Goal: Task Accomplishment & Management: Manage account settings

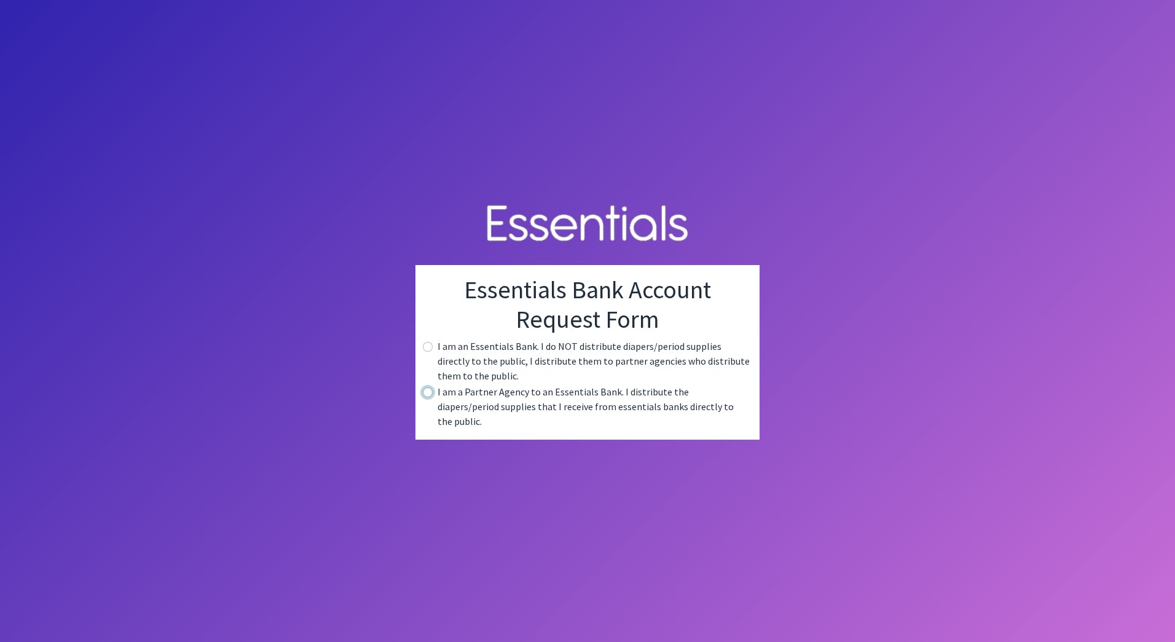
click at [428, 397] on input "radio" at bounding box center [428, 392] width 10 height 10
radio input "true"
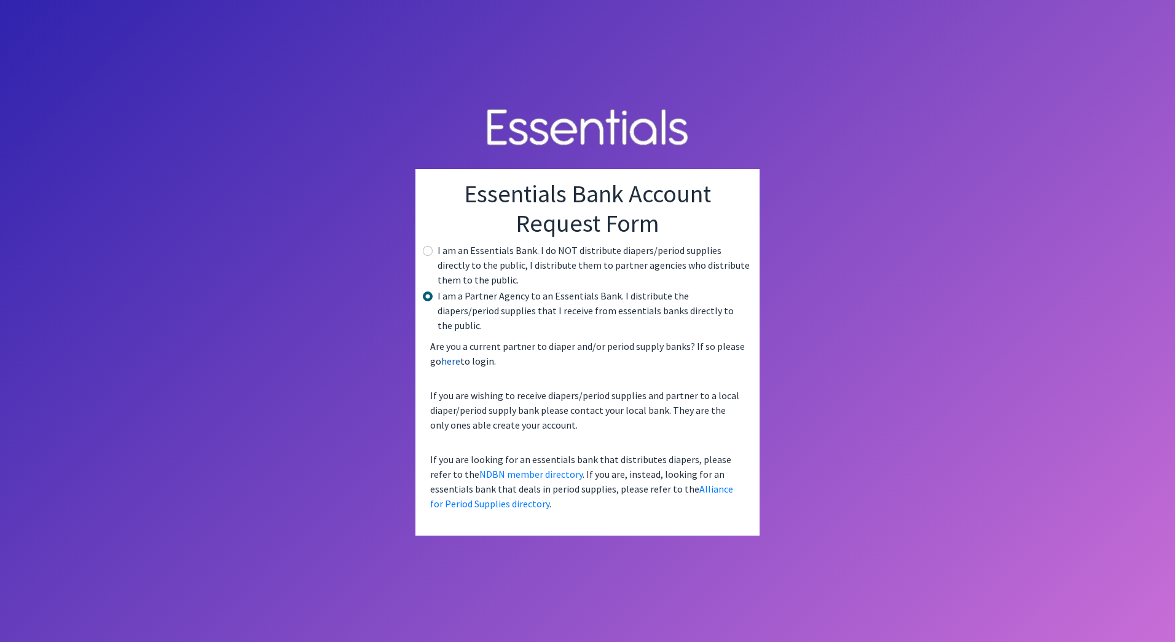
click at [449, 355] on link "here" at bounding box center [450, 361] width 19 height 12
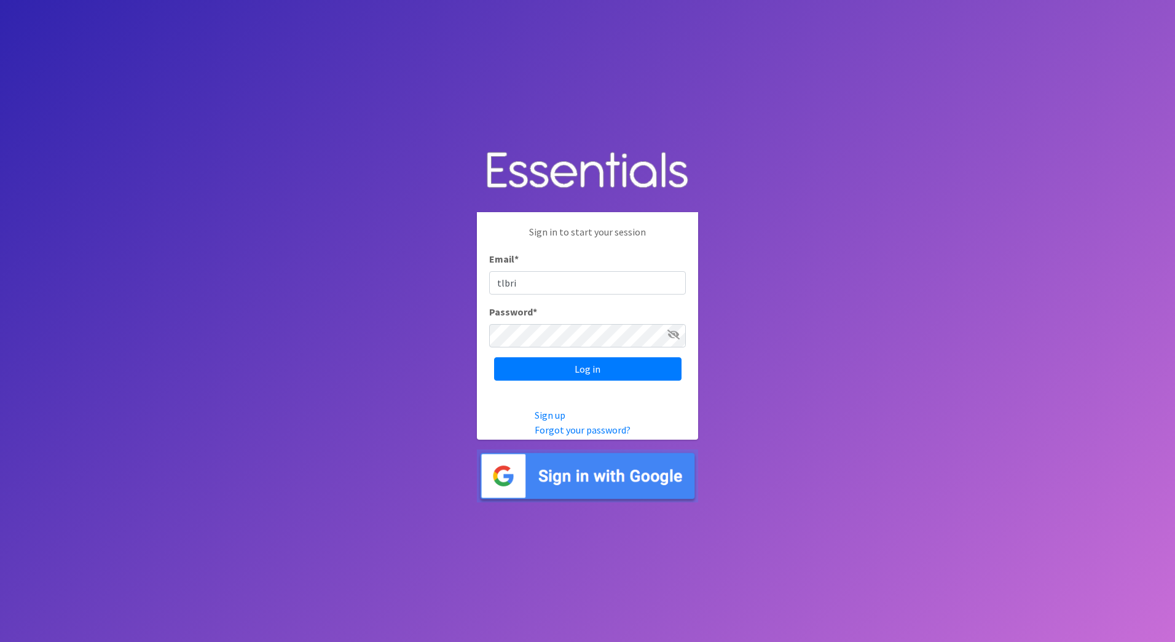
type input "tlbridges@spartanburg3.org"
click at [674, 331] on icon at bounding box center [674, 334] width 12 height 10
click at [600, 368] on input "Log in" at bounding box center [587, 368] width 187 height 23
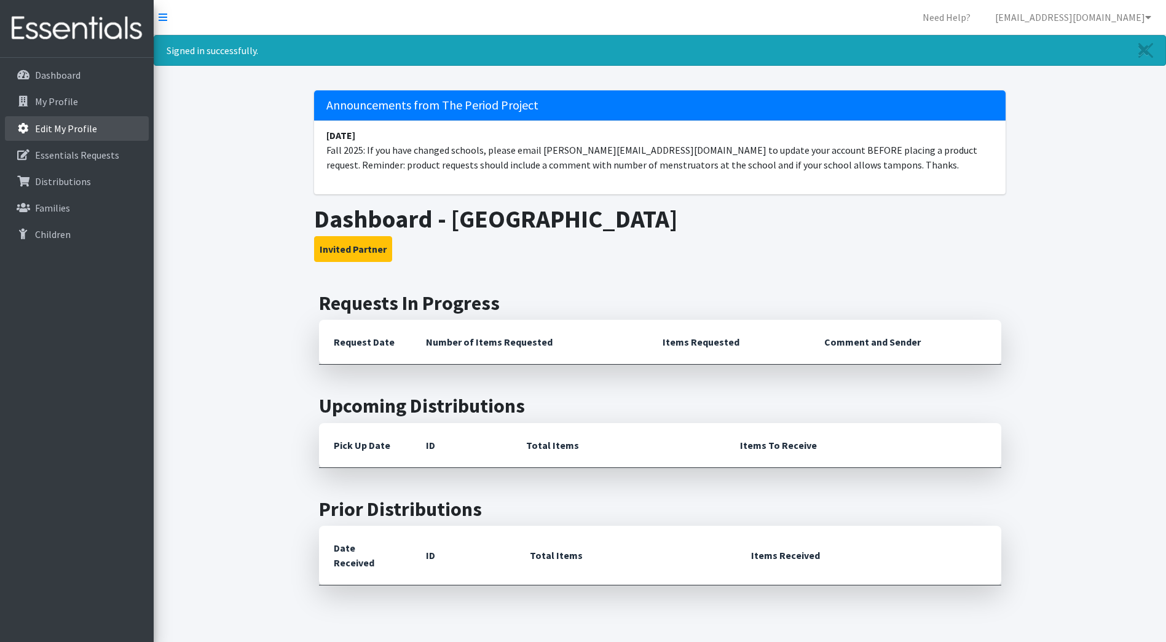
click at [53, 126] on p "Edit My Profile" at bounding box center [66, 128] width 62 height 12
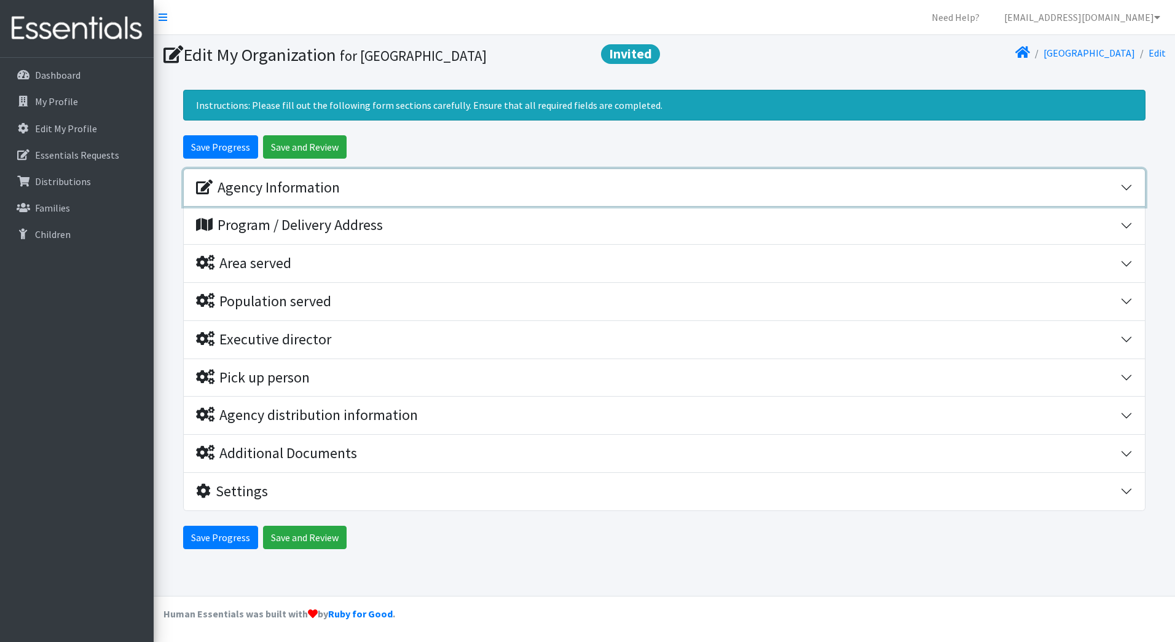
click at [298, 188] on div "Agency Information" at bounding box center [268, 188] width 144 height 18
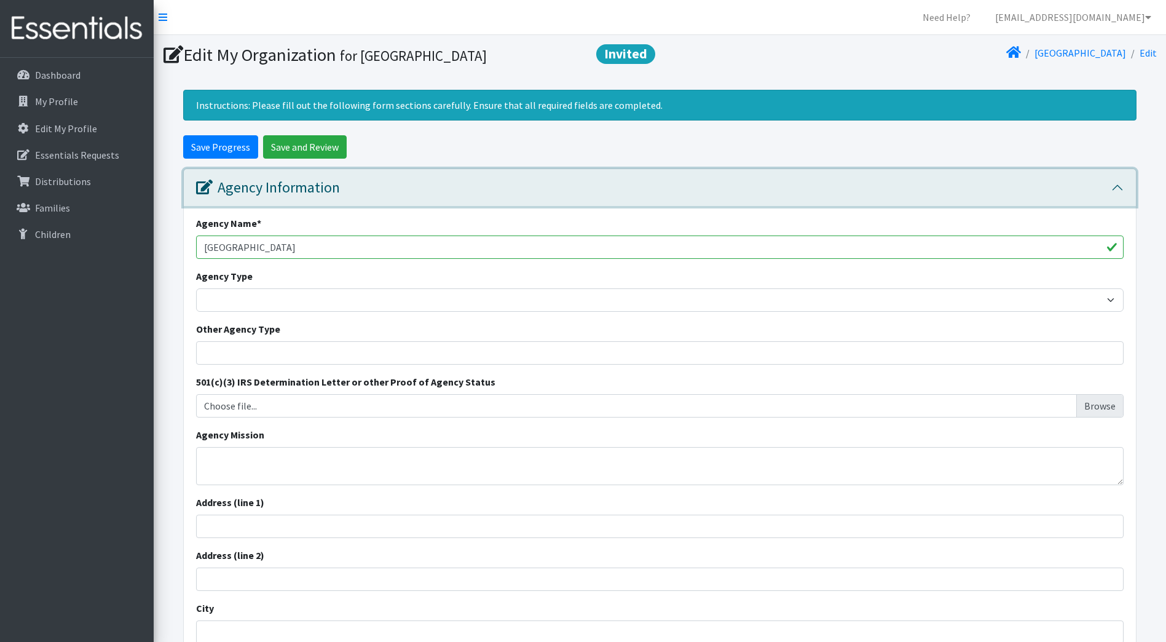
scroll to position [123, 0]
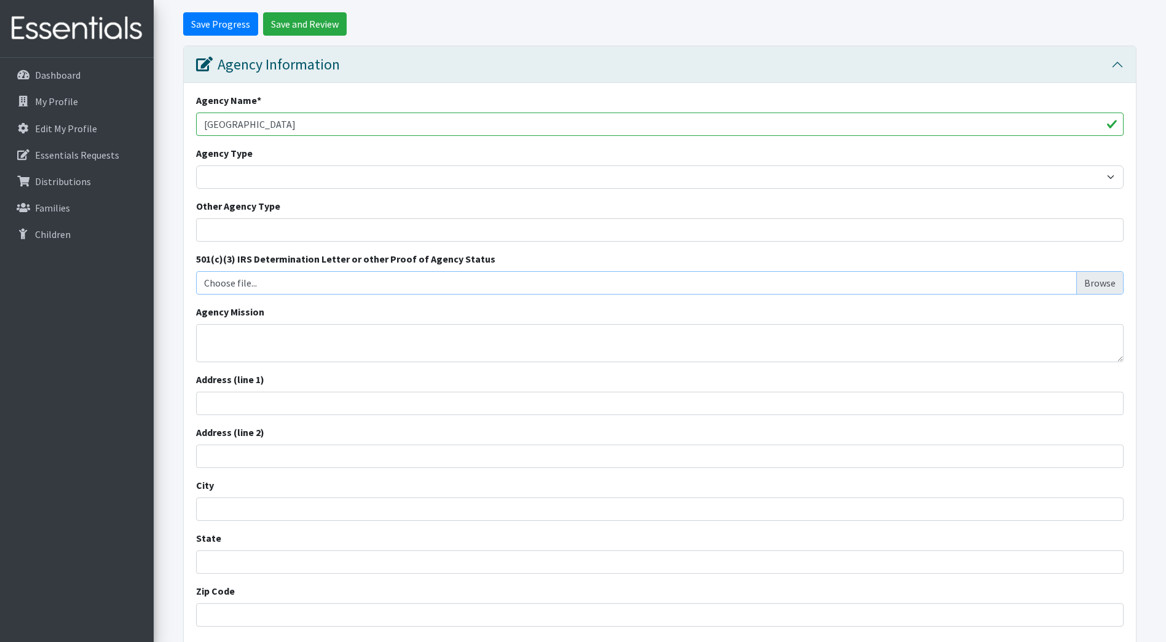
click at [231, 281] on input "Choose file..." at bounding box center [660, 282] width 918 height 23
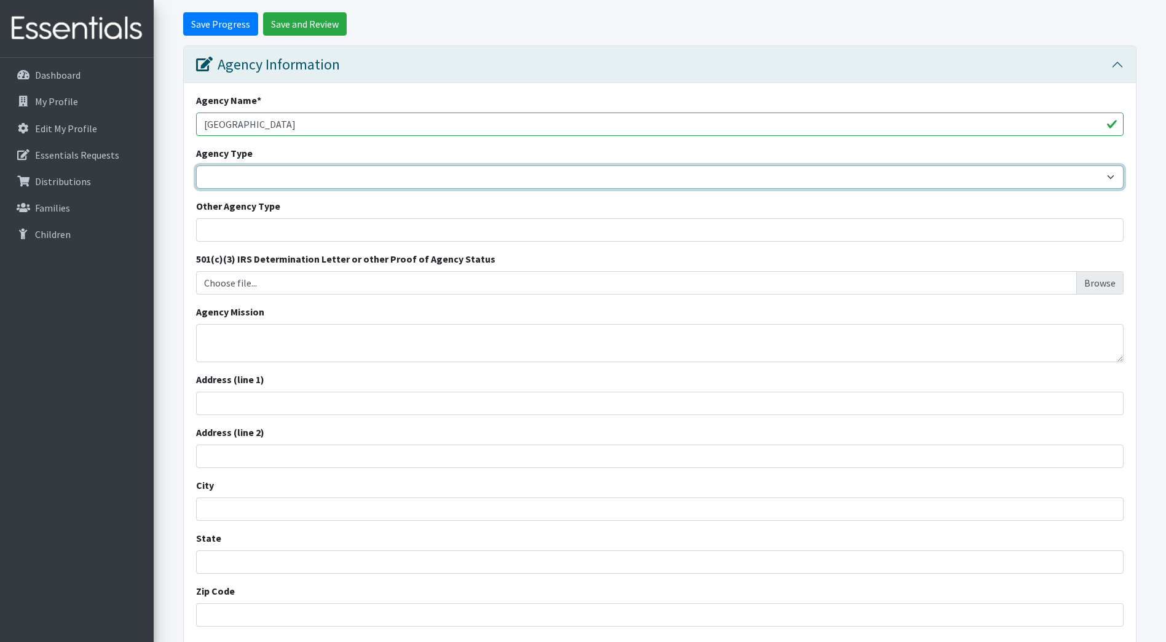
click at [1113, 178] on select "Basic Needs Bank Career technical training Child abuse resource center Church o…" at bounding box center [660, 176] width 928 height 23
select select "es"
click at [196, 165] on select "Basic Needs Bank Career technical training Child abuse resource center Church o…" at bounding box center [660, 176] width 928 height 23
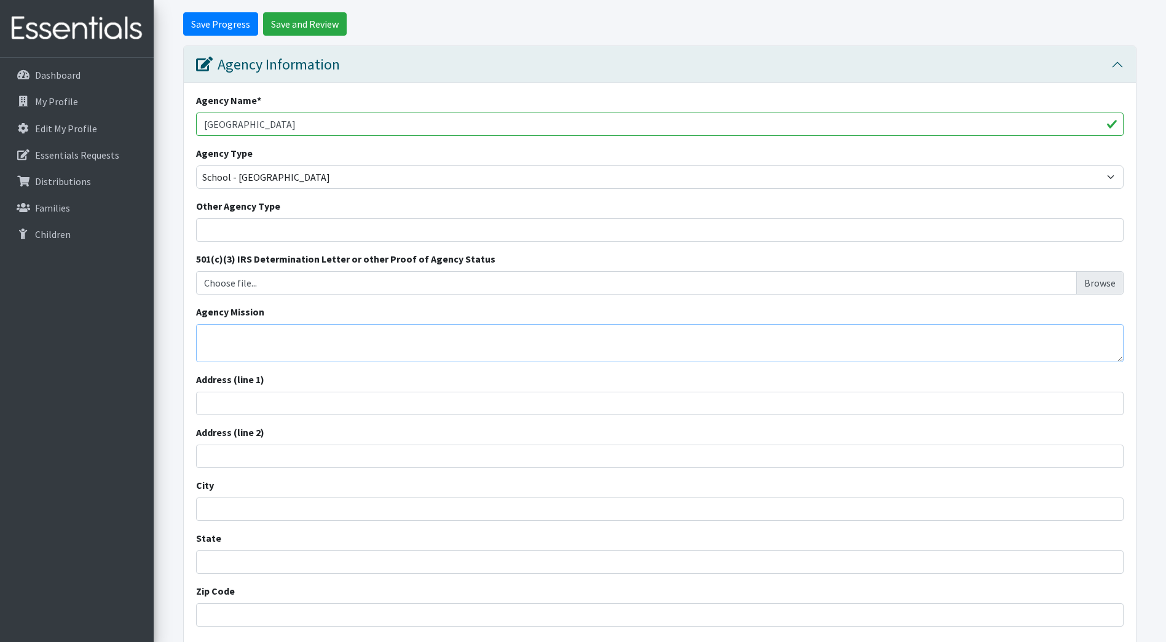
click at [267, 350] on textarea "Agency Mission" at bounding box center [660, 343] width 928 height 38
type textarea "We are better together"
click at [225, 404] on input "Address (line 1)" at bounding box center [660, 403] width 928 height 23
type input "[STREET_ADDRESS][PERSON_NAME]"
click at [213, 510] on input "City" at bounding box center [660, 508] width 928 height 23
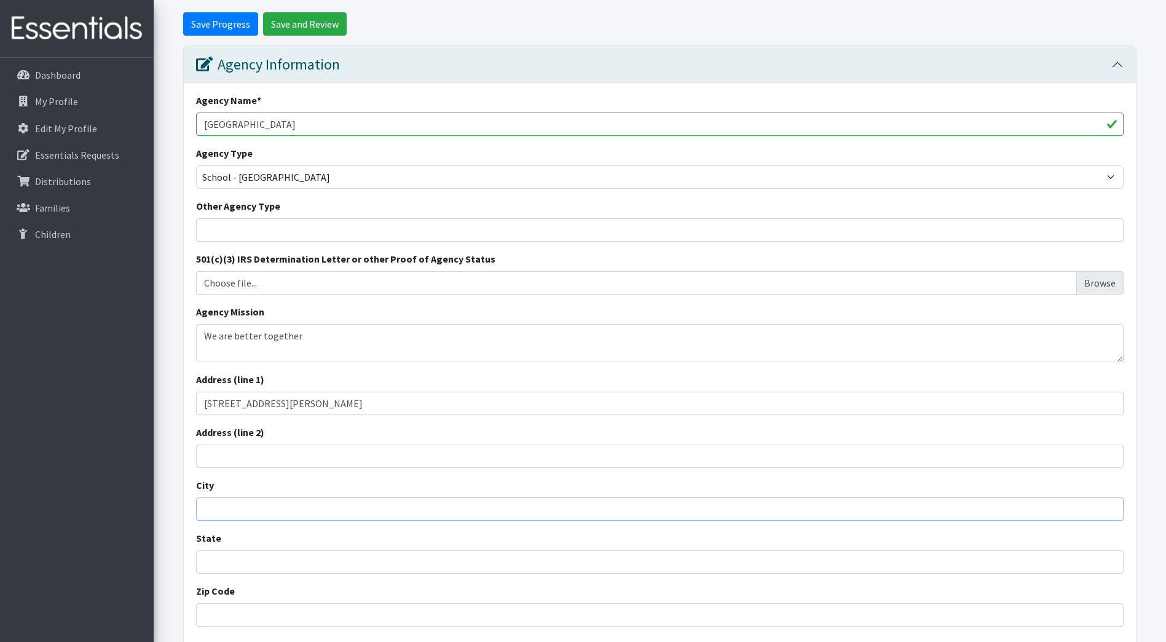
type input "Cowpens"
type input "South Carolina"
type input "29330"
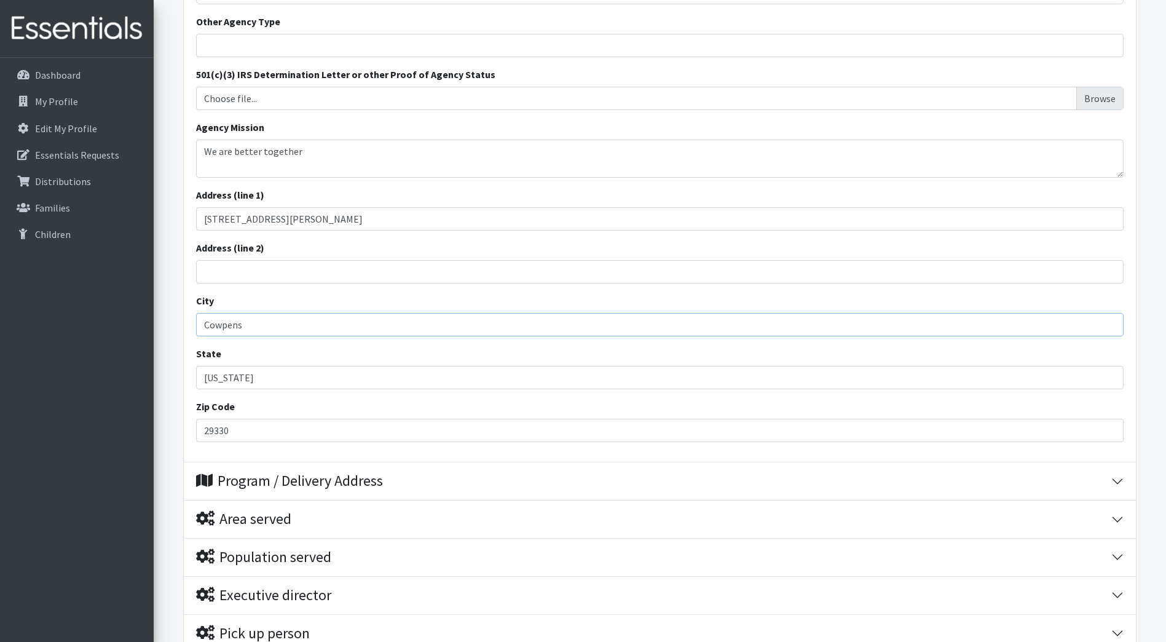
scroll to position [430, 0]
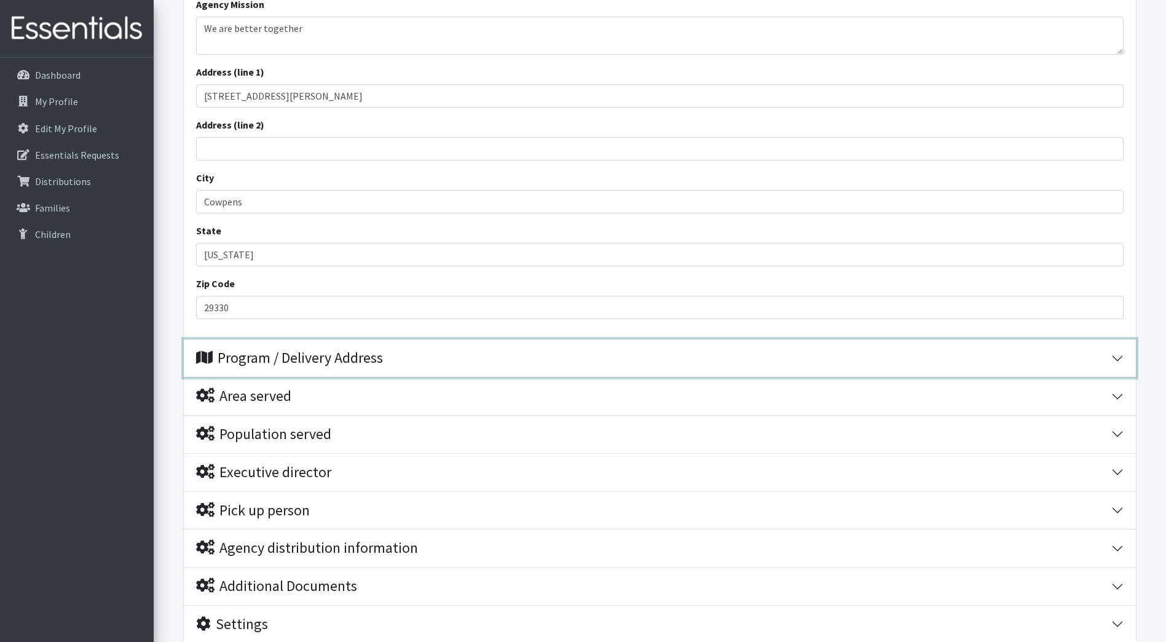
click at [1092, 356] on div "Program / Delivery Address" at bounding box center [653, 358] width 915 height 18
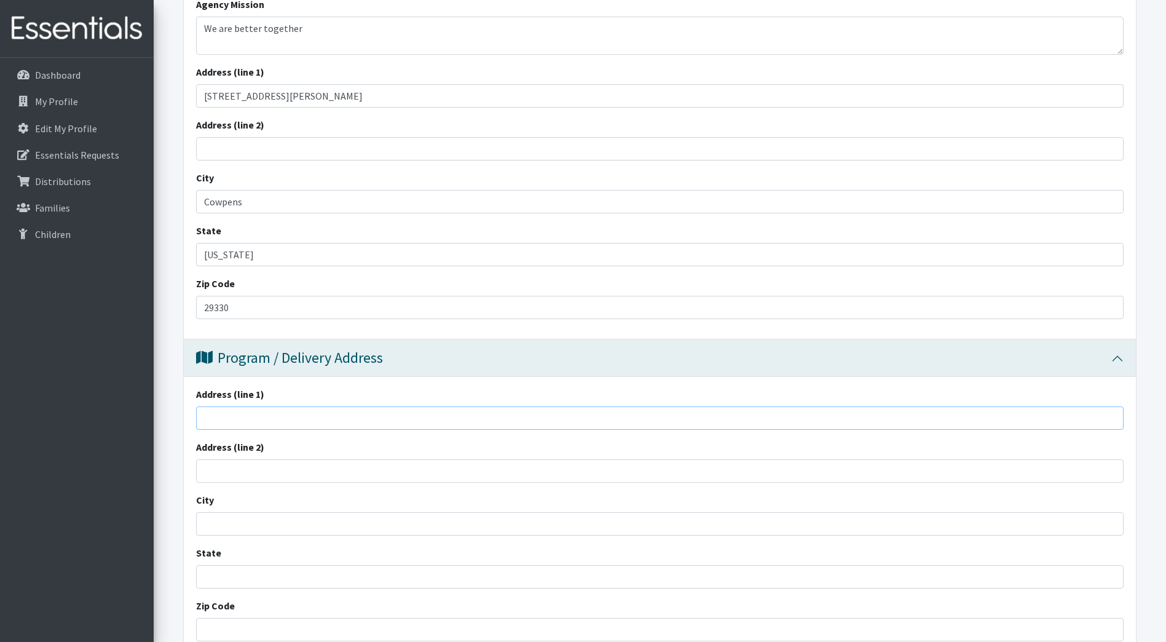
click at [221, 418] on input "Address (line 1)" at bounding box center [660, 417] width 928 height 23
type input "[STREET_ADDRESS][PERSON_NAME]"
click at [226, 532] on input "City" at bounding box center [660, 523] width 928 height 23
type input "Cowpens"
type input "South Carolina"
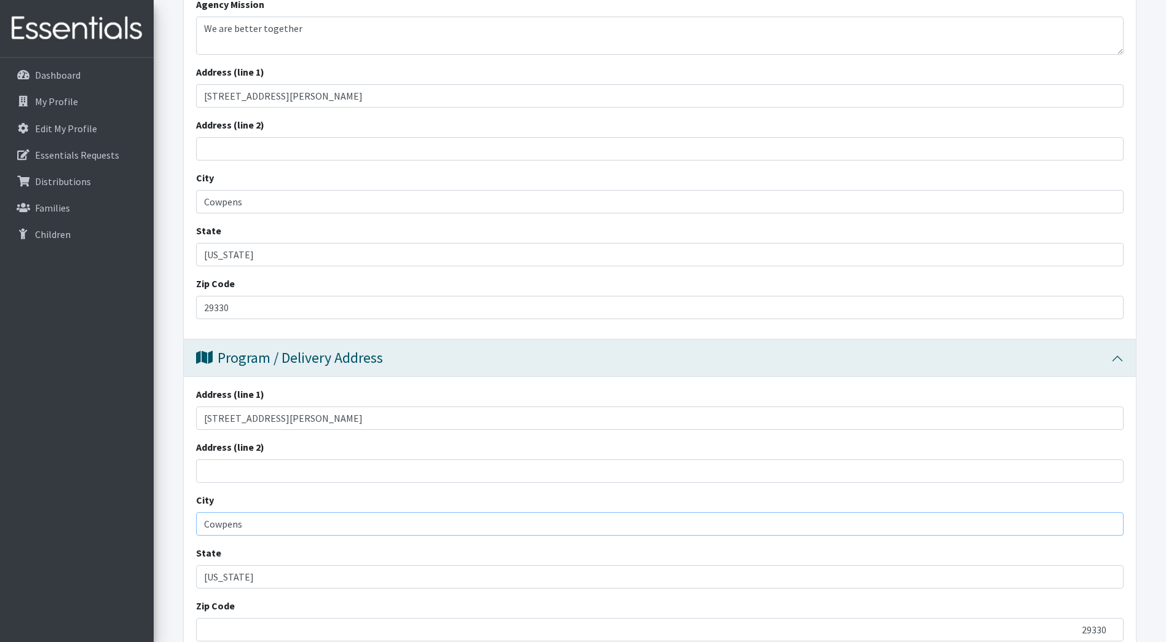
scroll to position [553, 0]
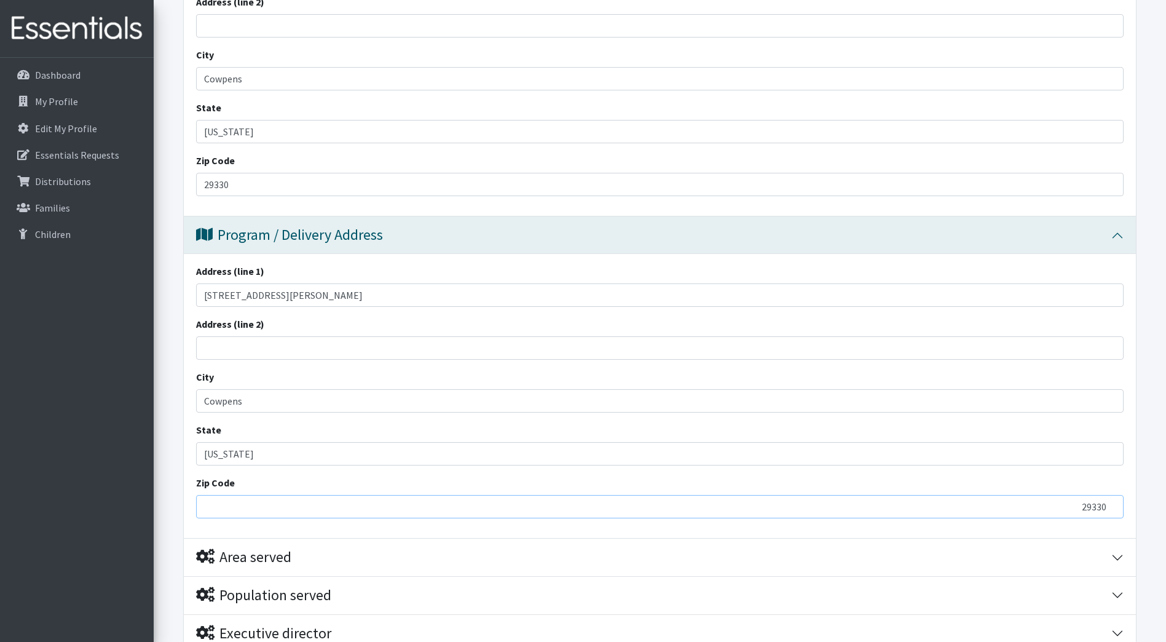
click at [218, 511] on input "29330" at bounding box center [660, 506] width 928 height 23
click at [227, 509] on input "2933029330" at bounding box center [660, 506] width 928 height 23
type input "2932933029330"
drag, startPoint x: 1030, startPoint y: 506, endPoint x: 1177, endPoint y: 496, distance: 147.2
click at [1166, 496] on html "Need Help? tlbridges@spartanburg3.org Organization Settings My Co-Workers My Pr…" at bounding box center [583, 173] width 1166 height 1452
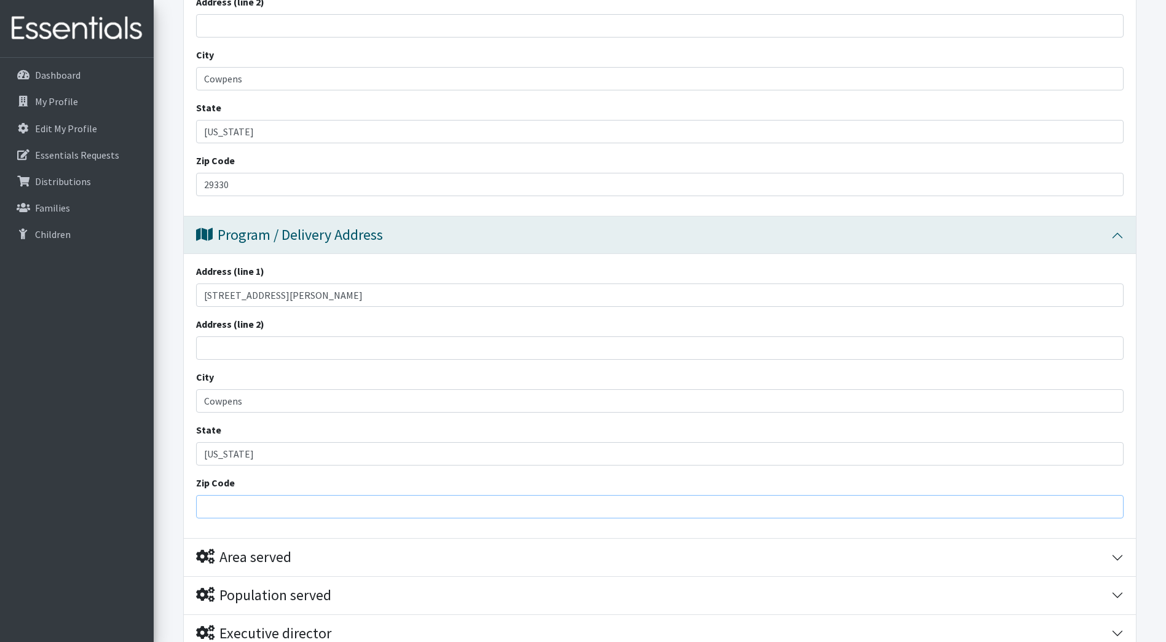
click at [203, 506] on input "Zip Code" at bounding box center [660, 506] width 928 height 23
type input "29330"
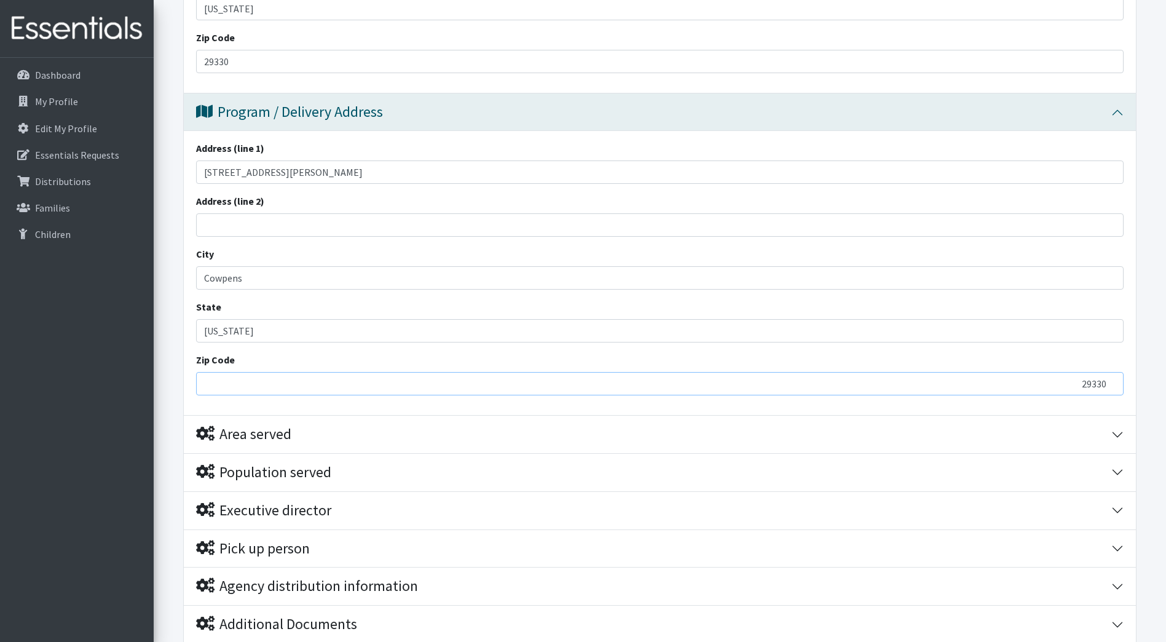
scroll to position [738, 0]
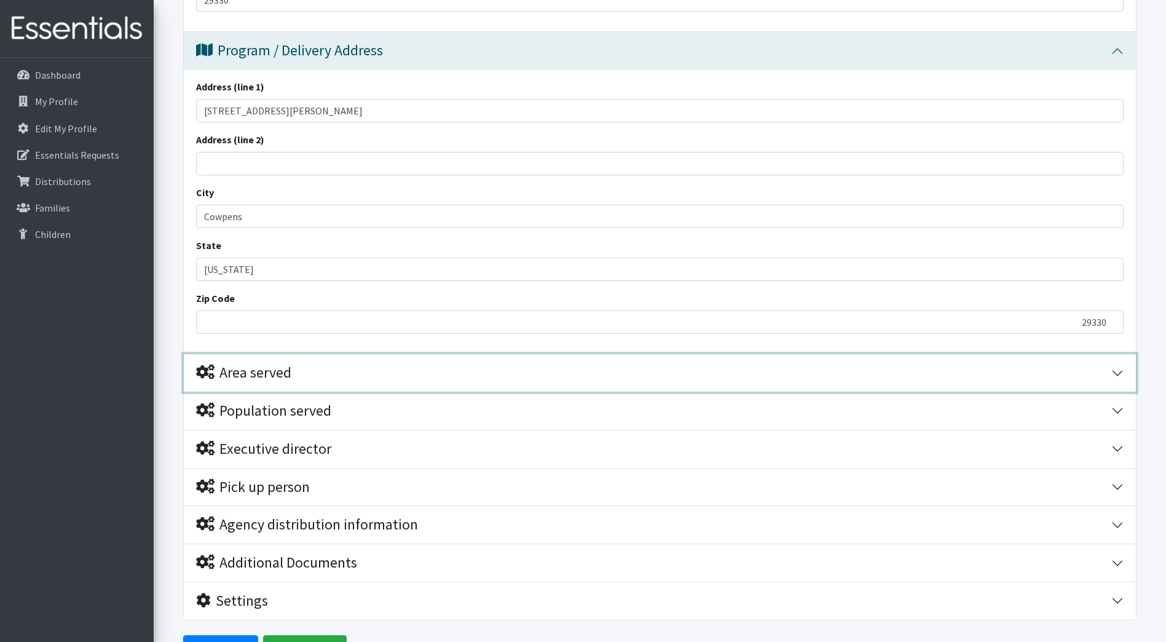
click at [1116, 372] on button "Area served" at bounding box center [660, 372] width 952 height 37
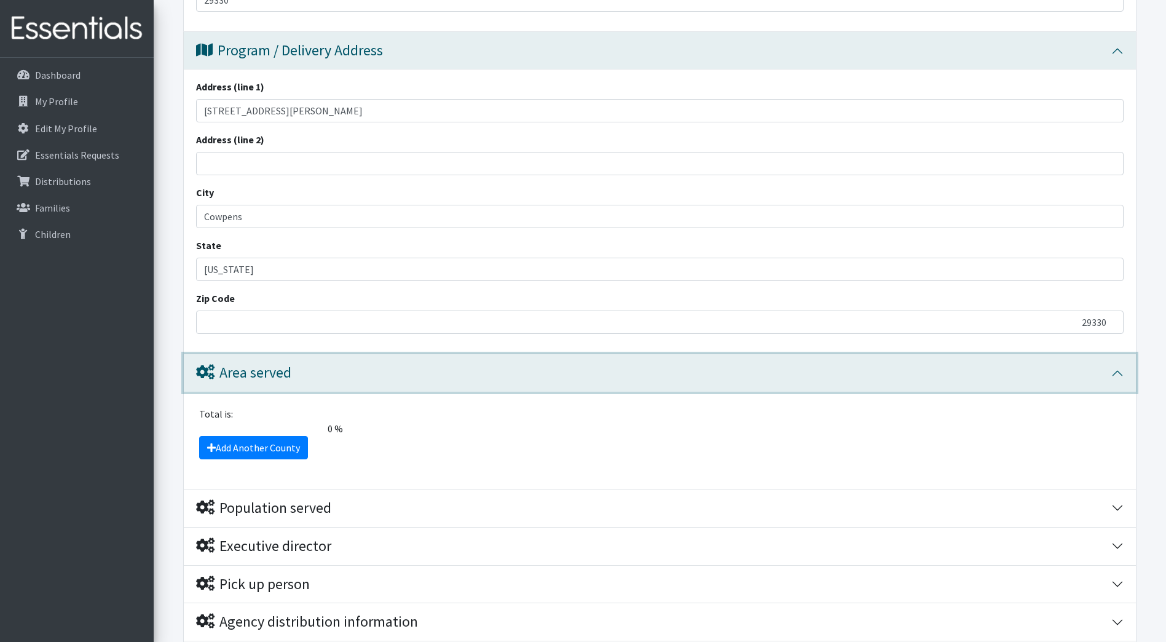
scroll to position [835, 0]
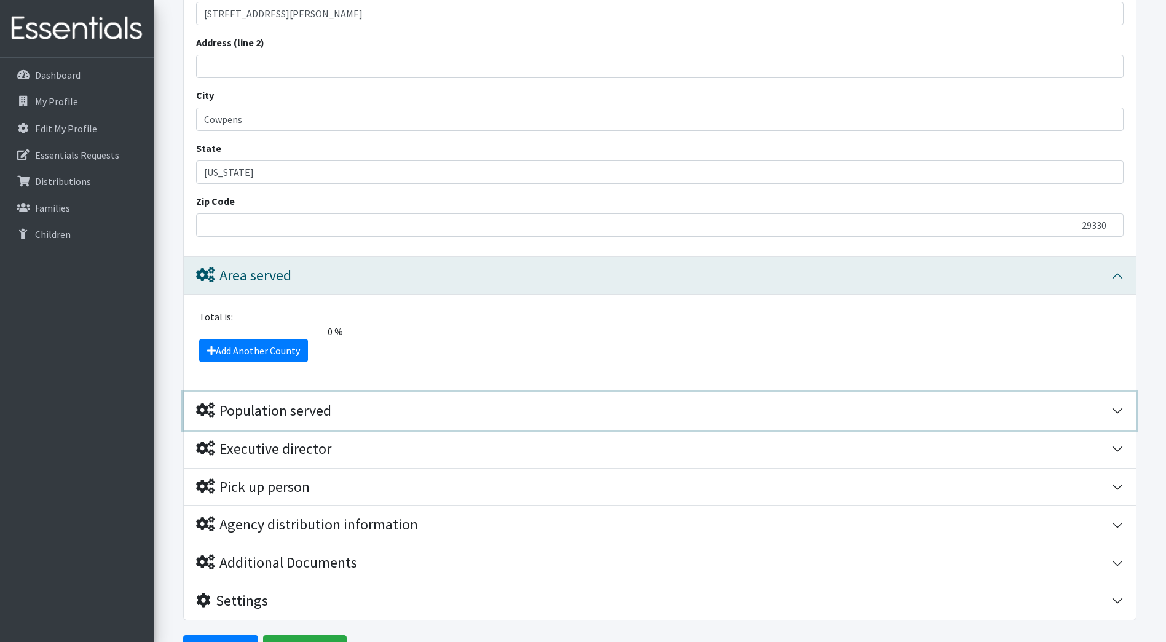
click at [256, 412] on div "Population served" at bounding box center [263, 411] width 135 height 18
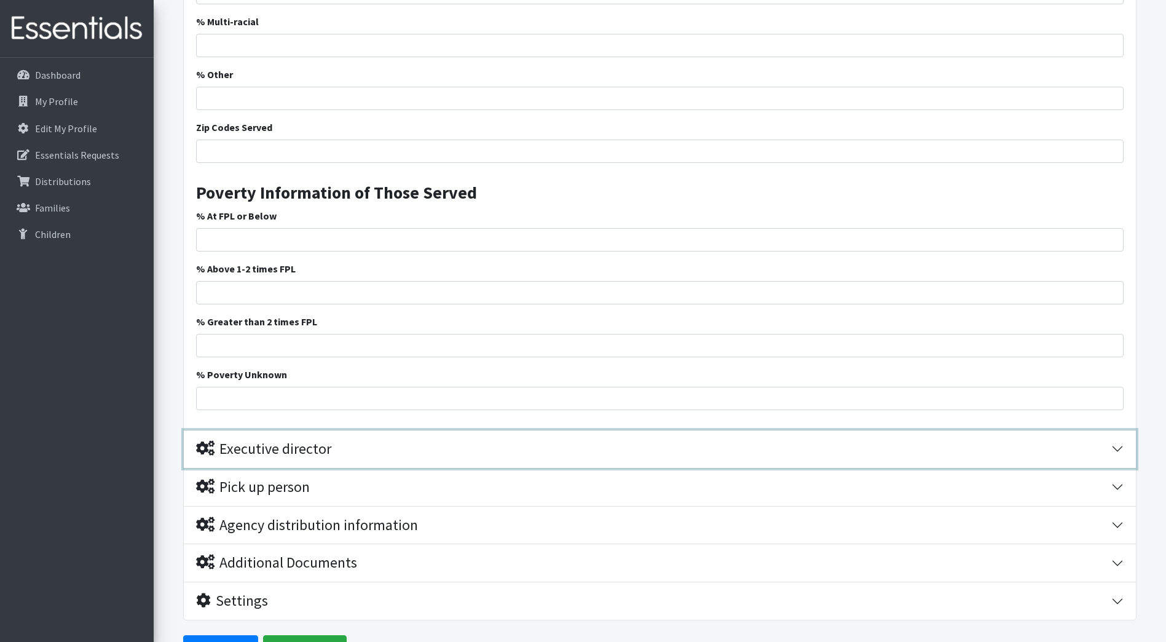
click at [274, 450] on div "Executive director" at bounding box center [263, 449] width 135 height 18
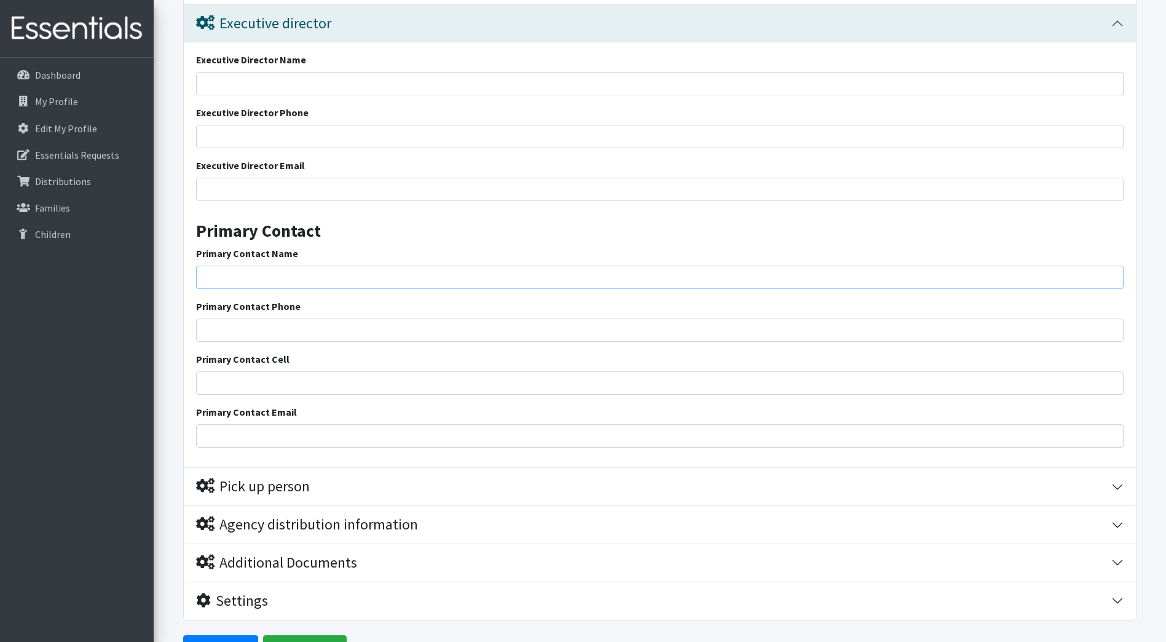
click at [224, 277] on input "Primary Contact Name" at bounding box center [660, 277] width 928 height 23
type input "Teresa L Bridges"
type input "29330"
type input "8642796304"
type input "[EMAIL_ADDRESS][DOMAIN_NAME]"
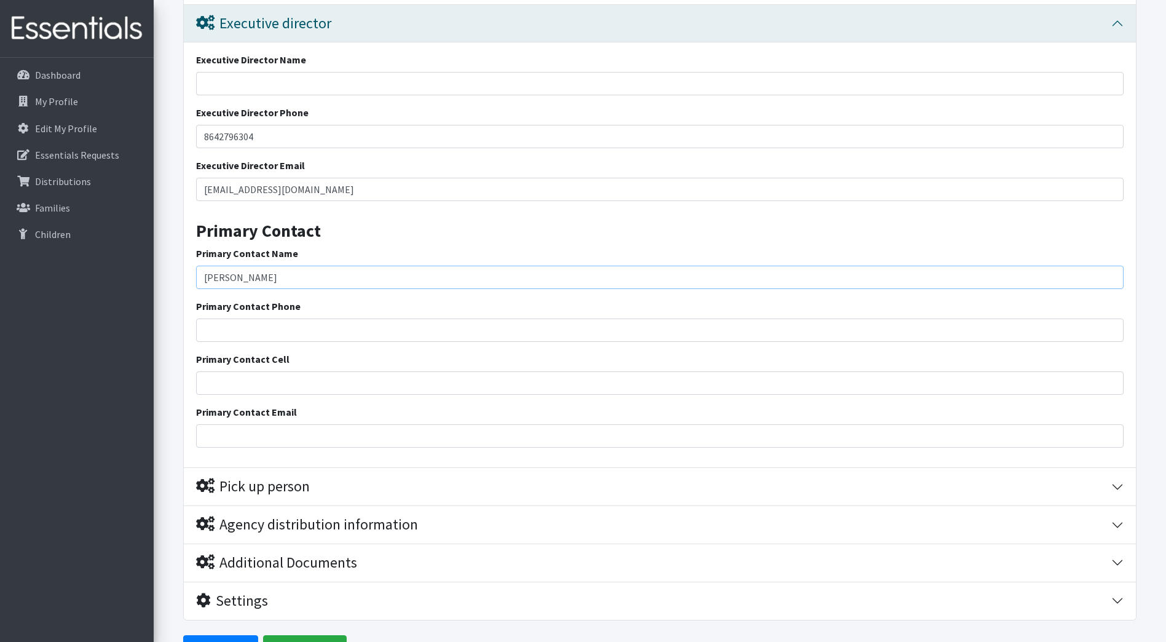
scroll to position [2121, 0]
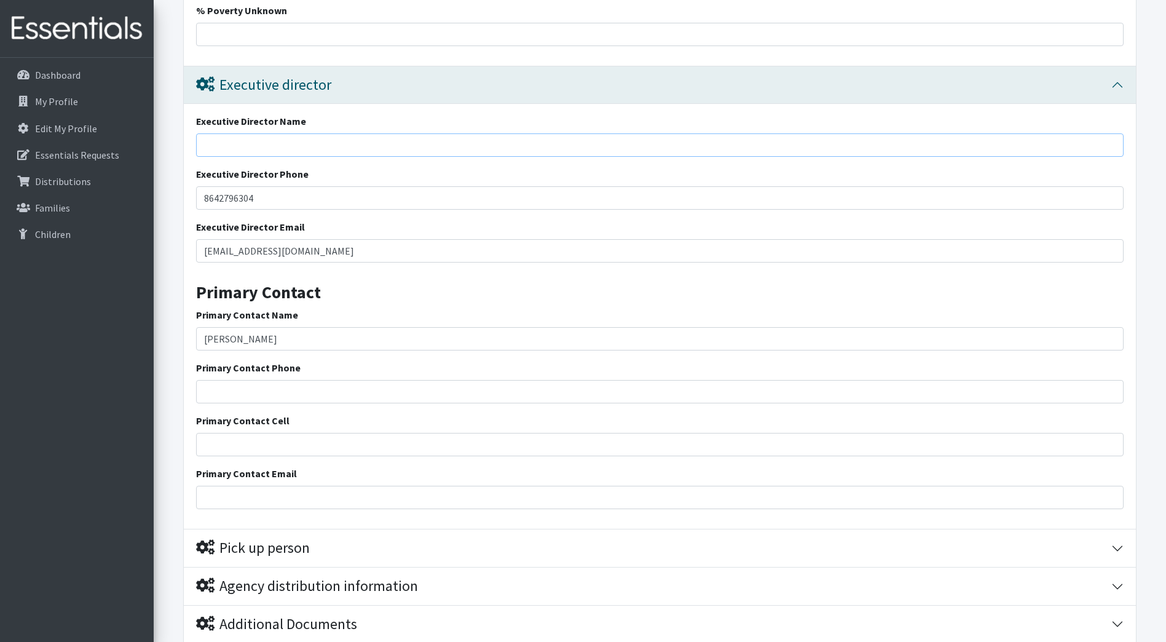
click at [208, 142] on input "Executive Director Name" at bounding box center [660, 144] width 928 height 23
type input "[PERSON_NAME]"
click at [218, 197] on input "8642796304" at bounding box center [660, 197] width 928 height 23
click at [235, 197] on input "864-2796304" at bounding box center [660, 197] width 928 height 23
type input "[PHONE_NUMBER]"
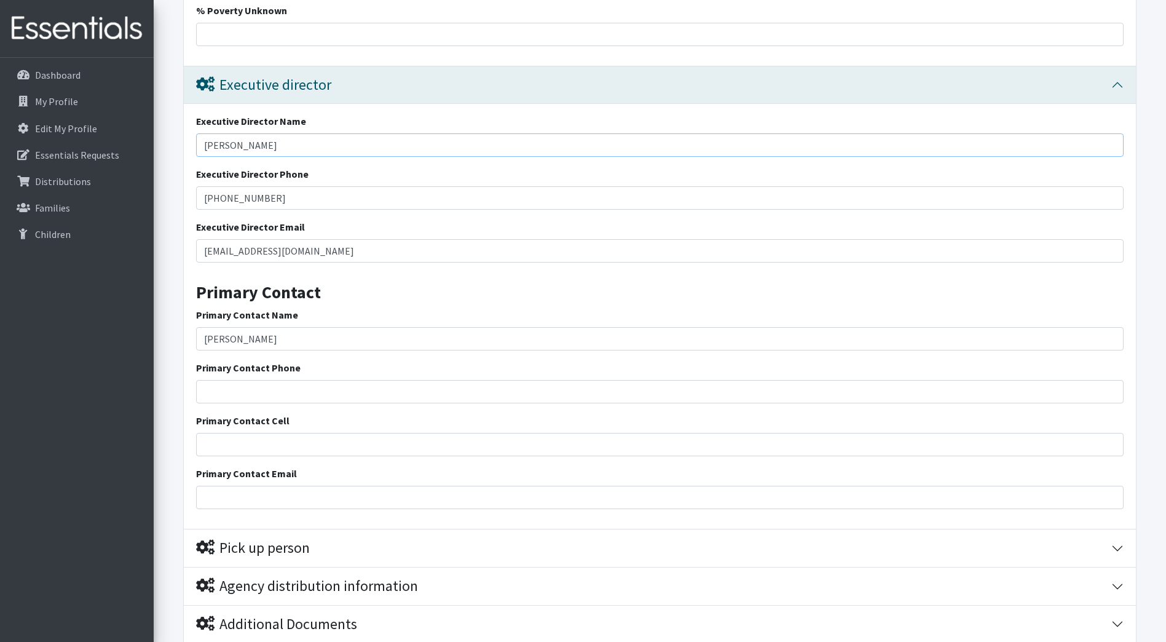
drag, startPoint x: 261, startPoint y: 143, endPoint x: 150, endPoint y: 134, distance: 111.6
type input "[PERSON_NAME]"
drag, startPoint x: 259, startPoint y: 197, endPoint x: 246, endPoint y: 198, distance: 12.9
click at [246, 198] on input "[PHONE_NUMBER]" at bounding box center [660, 197] width 928 height 23
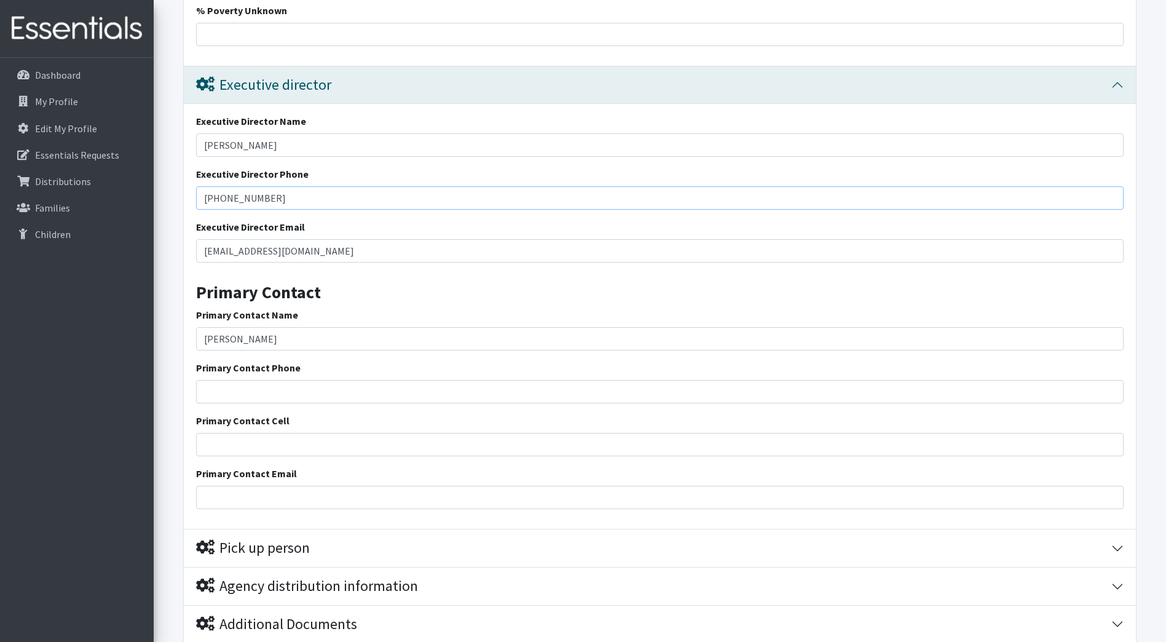
type input "[PHONE_NUMBER]"
drag, startPoint x: 329, startPoint y: 252, endPoint x: 202, endPoint y: 269, distance: 128.4
click at [205, 269] on div "Executive Director Name Sharon Brown Executive Director Phone 864-279-6704 Exec…" at bounding box center [660, 316] width 952 height 425
type input "[EMAIL_ADDRESS][DOMAIN_NAME]"
drag, startPoint x: 237, startPoint y: 339, endPoint x: 189, endPoint y: 370, distance: 56.9
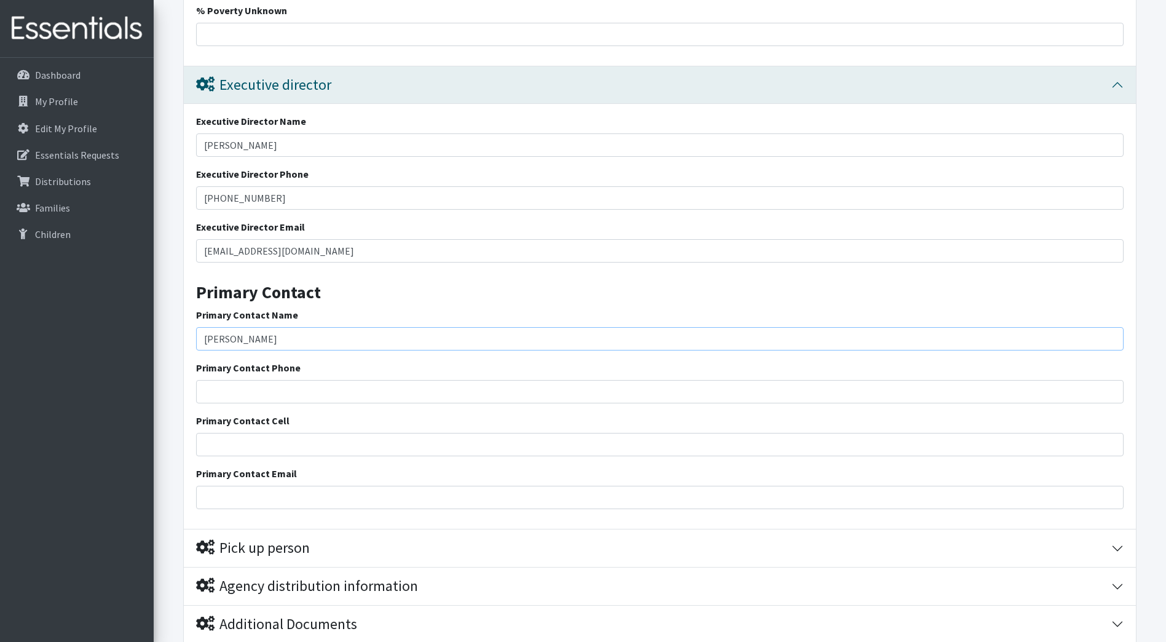
click at [199, 344] on input "Teresa L Bridges" at bounding box center [660, 338] width 928 height 23
type input "[PERSON_NAME]"
click at [258, 395] on input "Primary Contact Phone" at bounding box center [660, 391] width 928 height 23
type input "[PHONE_NUMBER]"
click at [223, 501] on input "Primary Contact Email" at bounding box center [660, 497] width 928 height 23
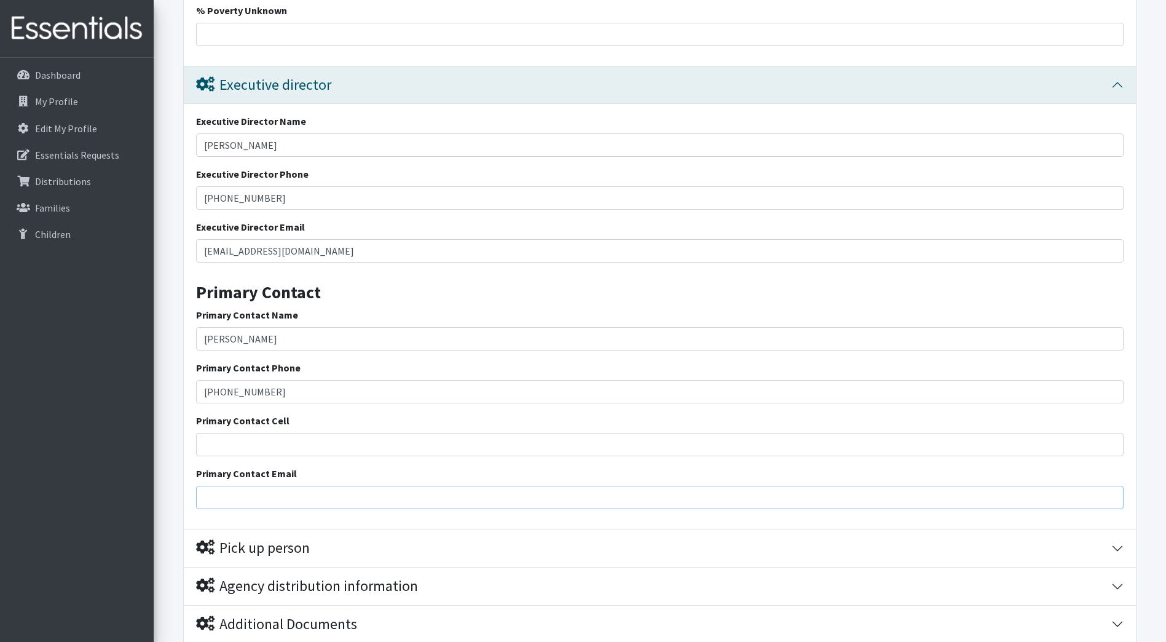
type input "[EMAIL_ADDRESS][DOMAIN_NAME]"
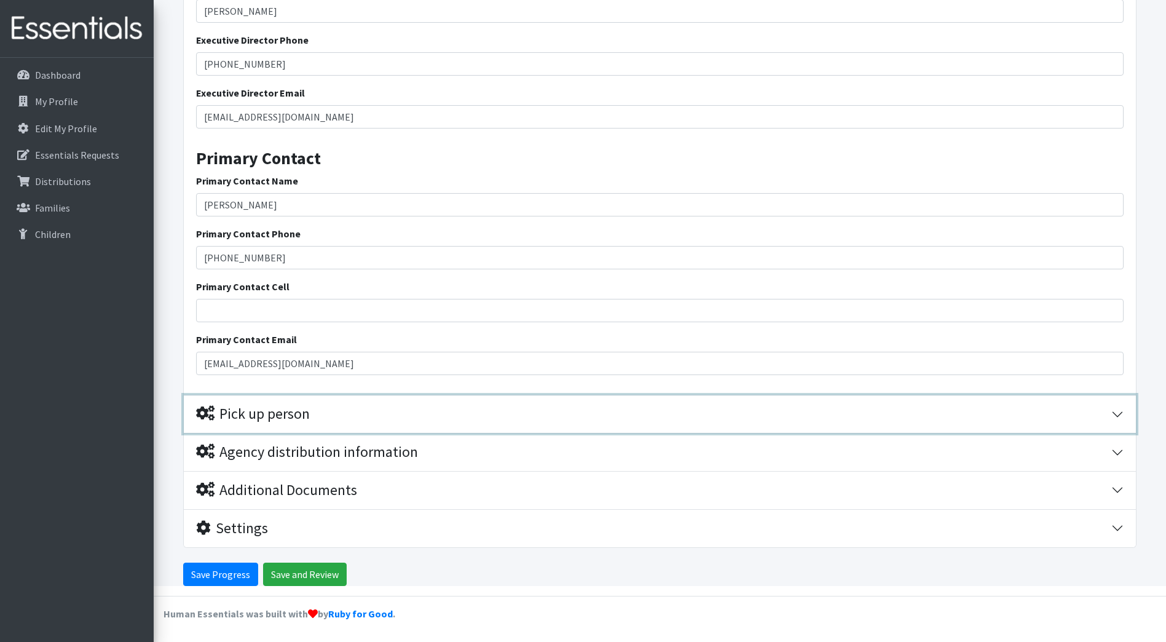
click at [290, 411] on div "Pick up person" at bounding box center [253, 414] width 114 height 18
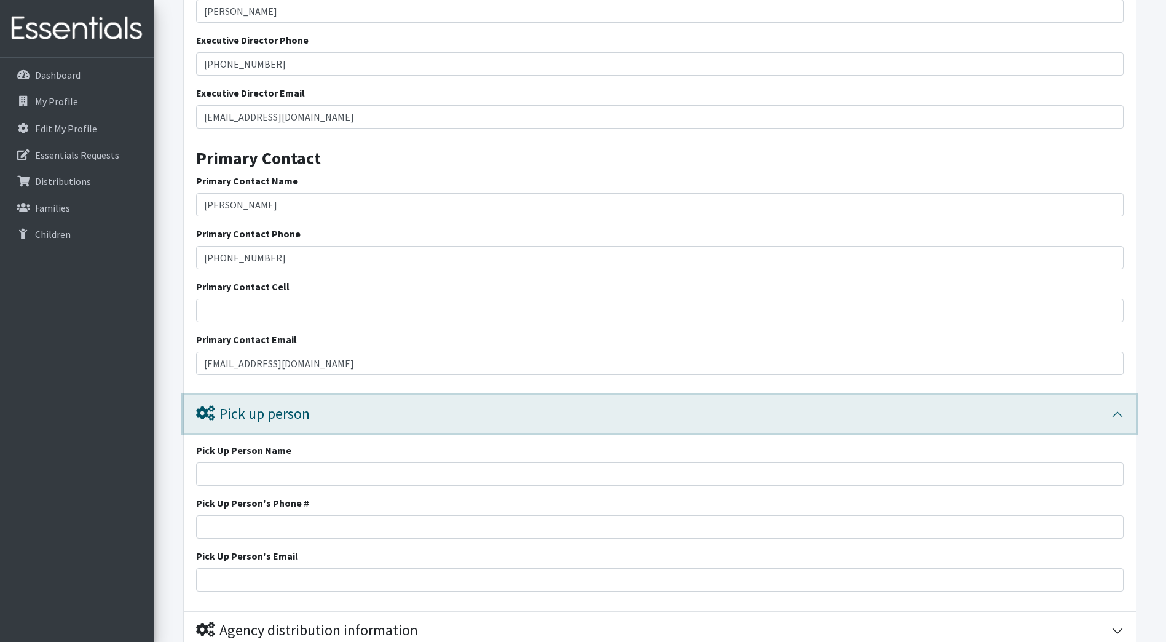
scroll to position [2433, 0]
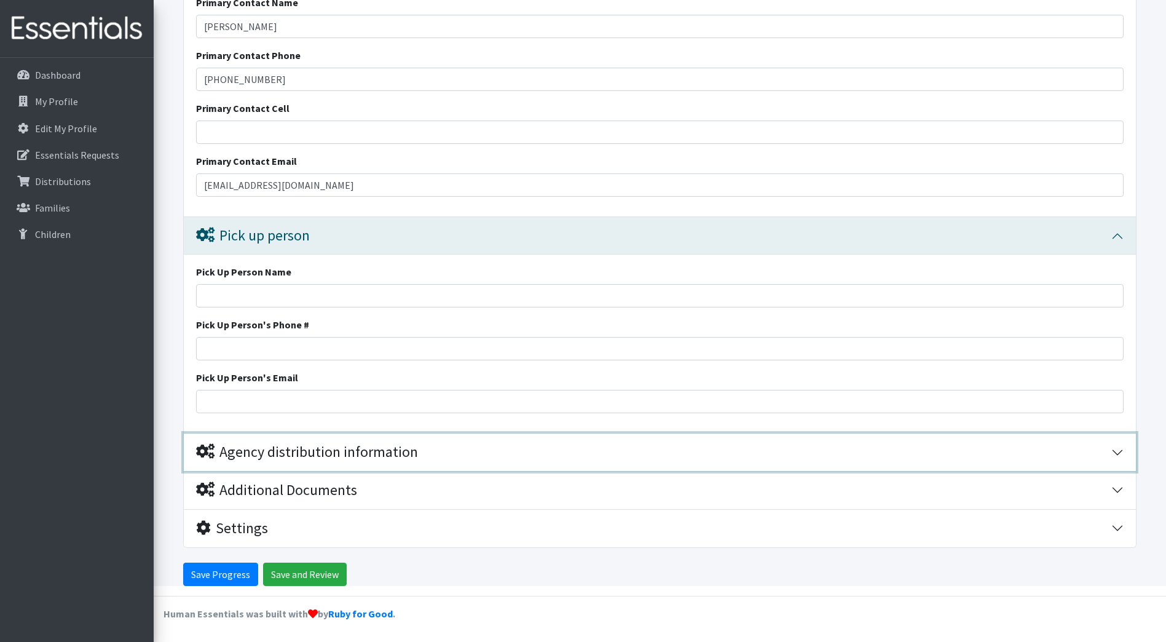
click at [264, 453] on div "Agency distribution information" at bounding box center [307, 452] width 222 height 18
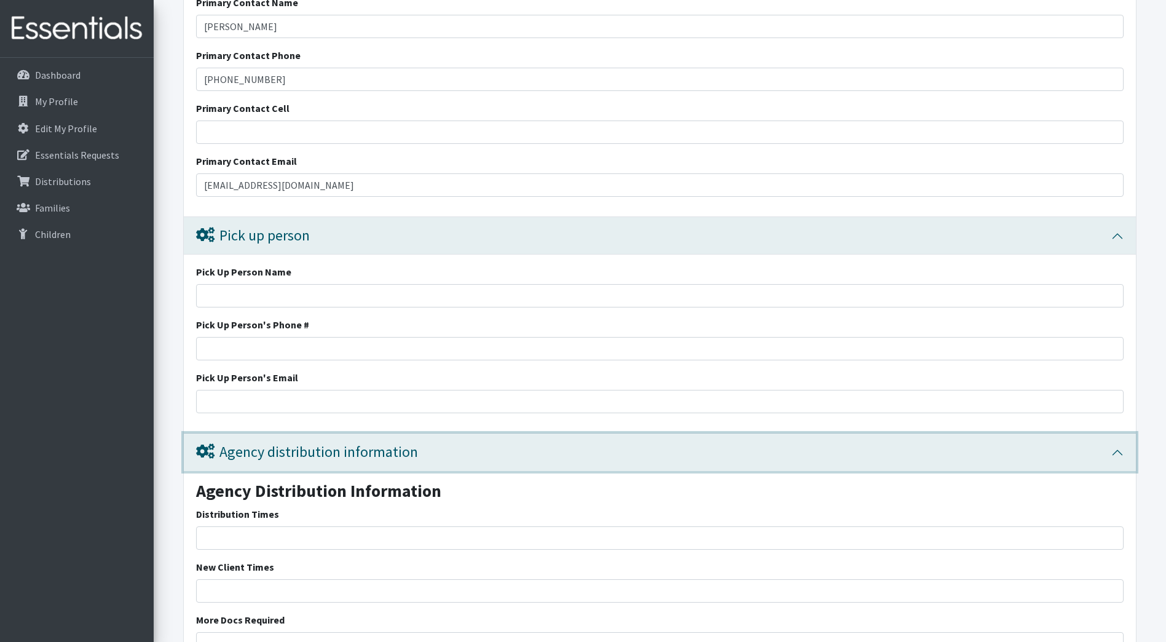
scroll to position [2637, 0]
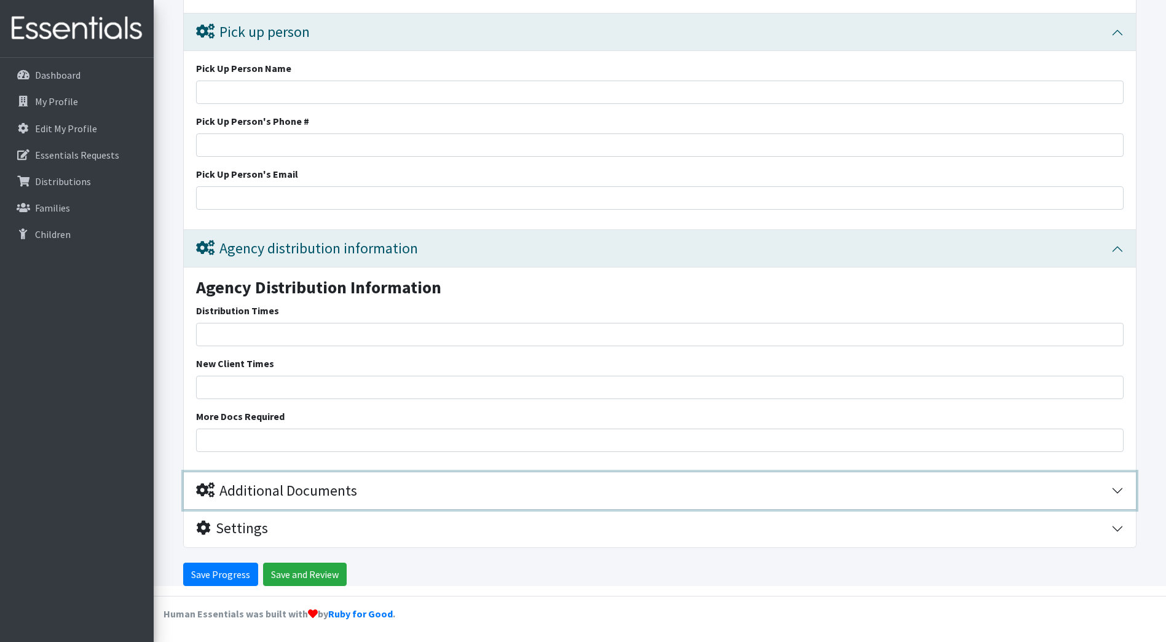
click at [257, 495] on div "Additional Documents" at bounding box center [276, 491] width 161 height 18
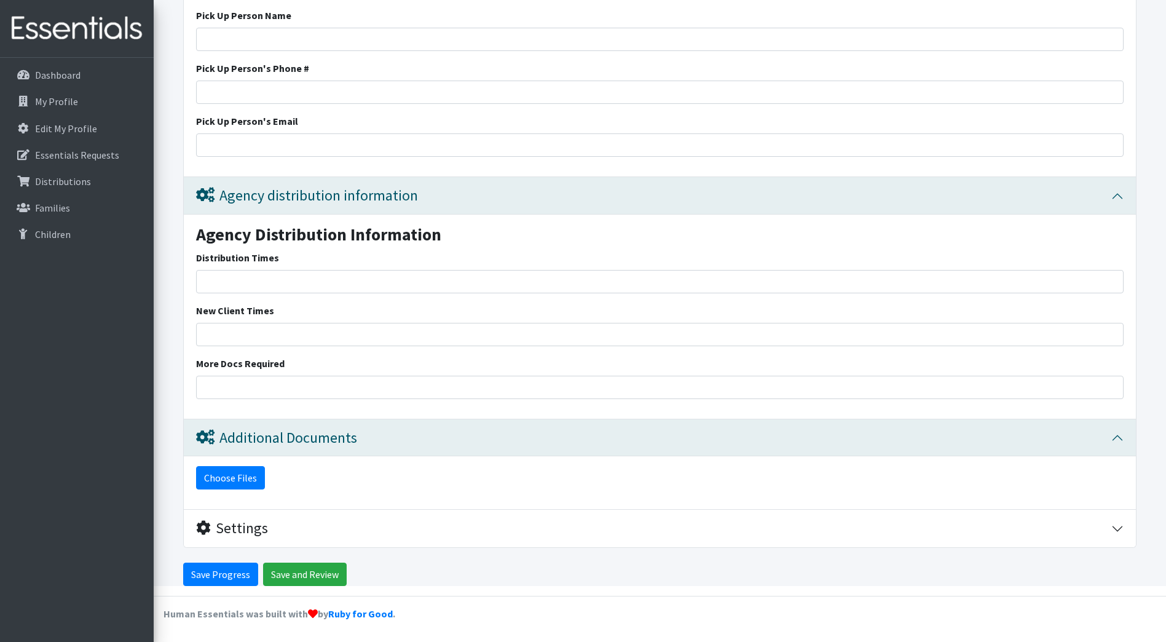
click at [234, 475] on button "Choose Files" at bounding box center [230, 477] width 69 height 23
click at [232, 572] on input "Save Progress" at bounding box center [220, 573] width 75 height 23
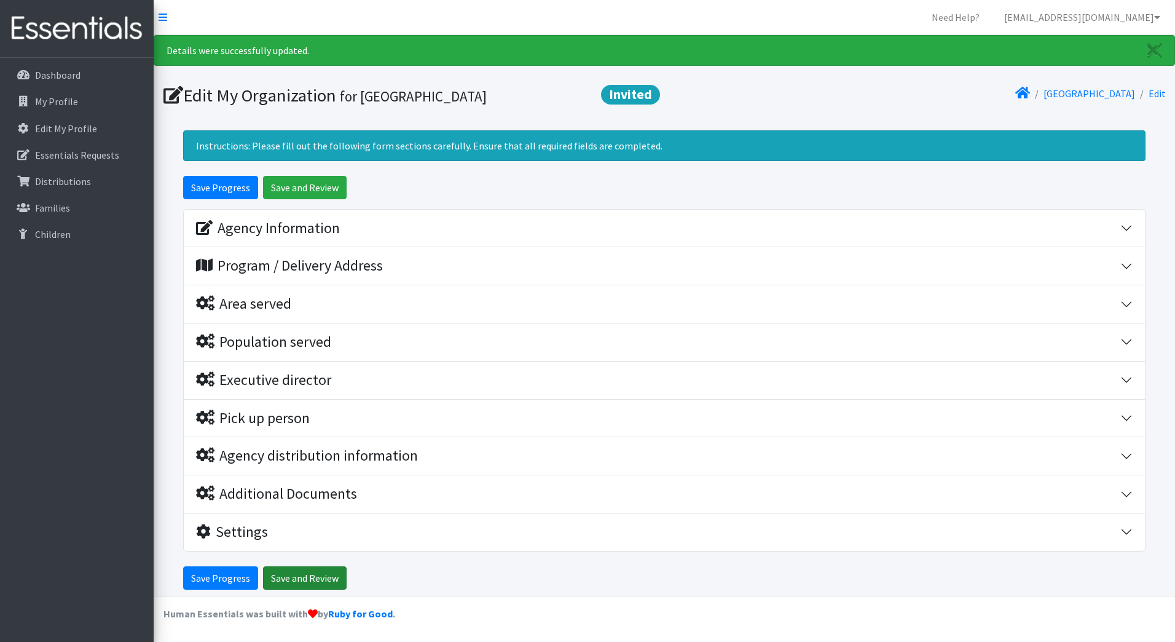
click at [310, 578] on input "Save and Review" at bounding box center [305, 577] width 84 height 23
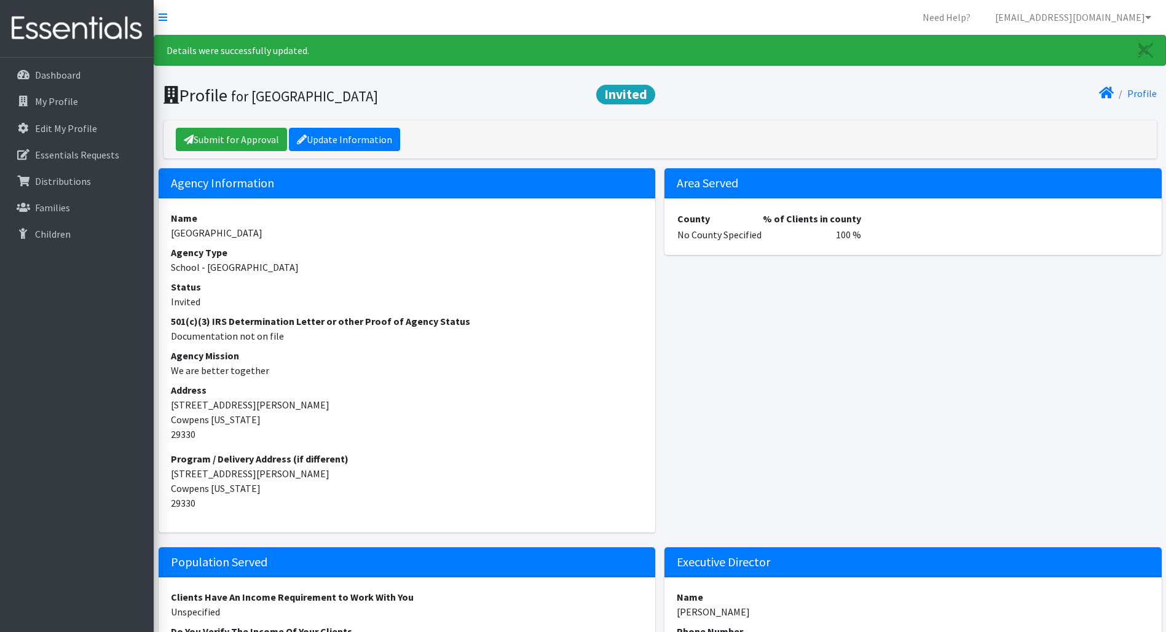
click at [731, 179] on h5 "Area Served" at bounding box center [912, 183] width 497 height 30
click at [39, 123] on p "Edit My Profile" at bounding box center [66, 128] width 62 height 12
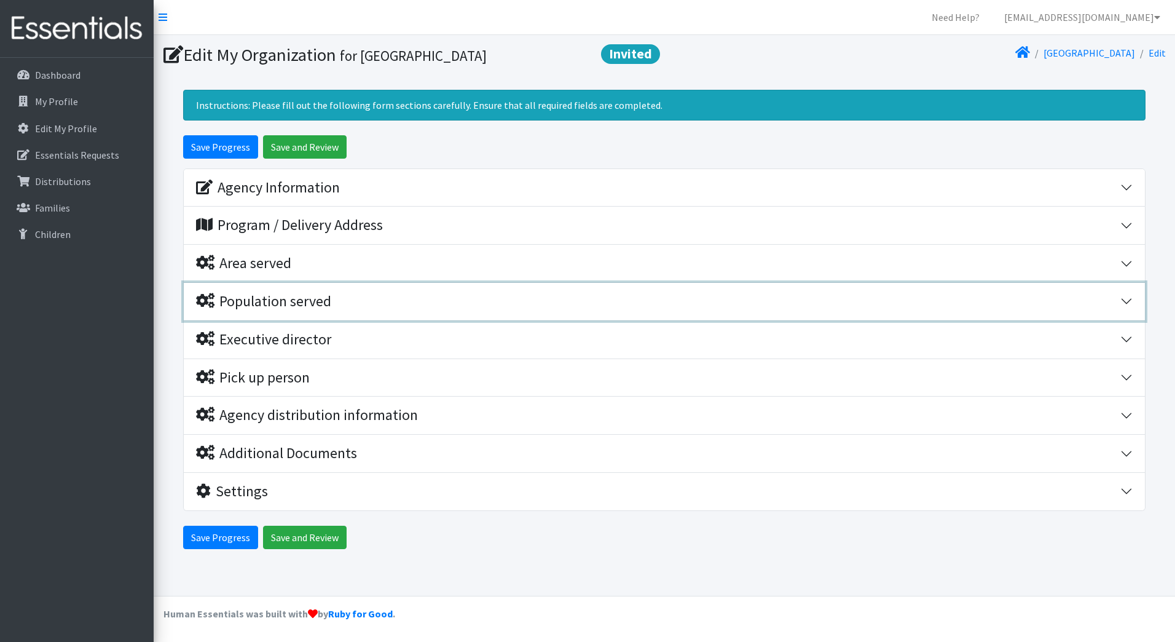
click at [262, 301] on div "Population served" at bounding box center [263, 302] width 135 height 18
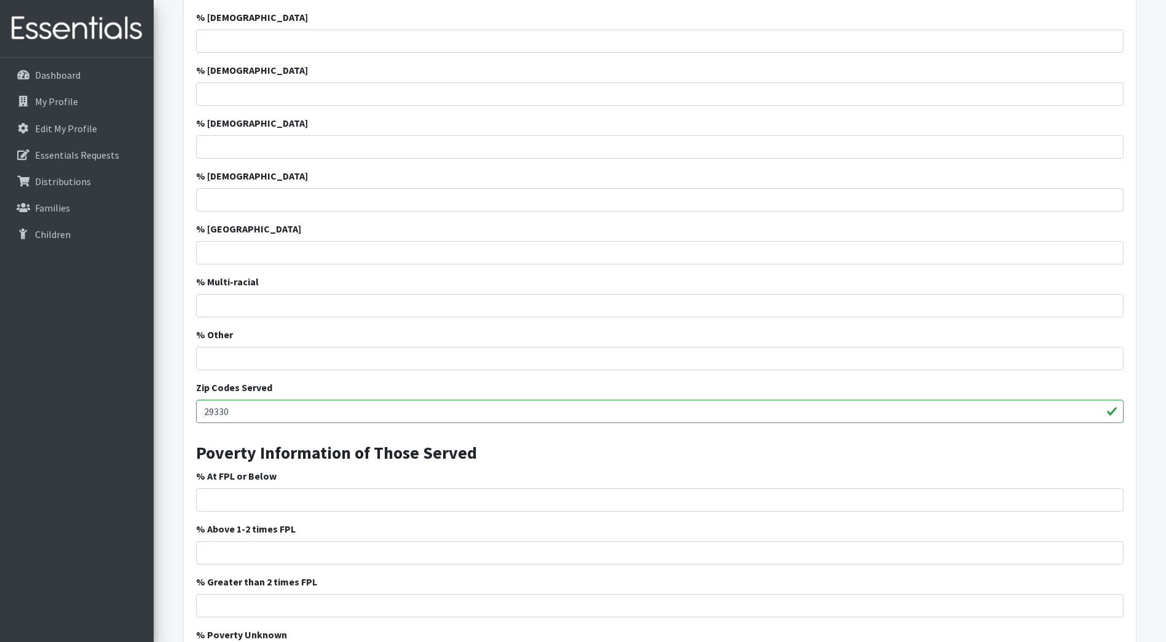
scroll to position [615, 0]
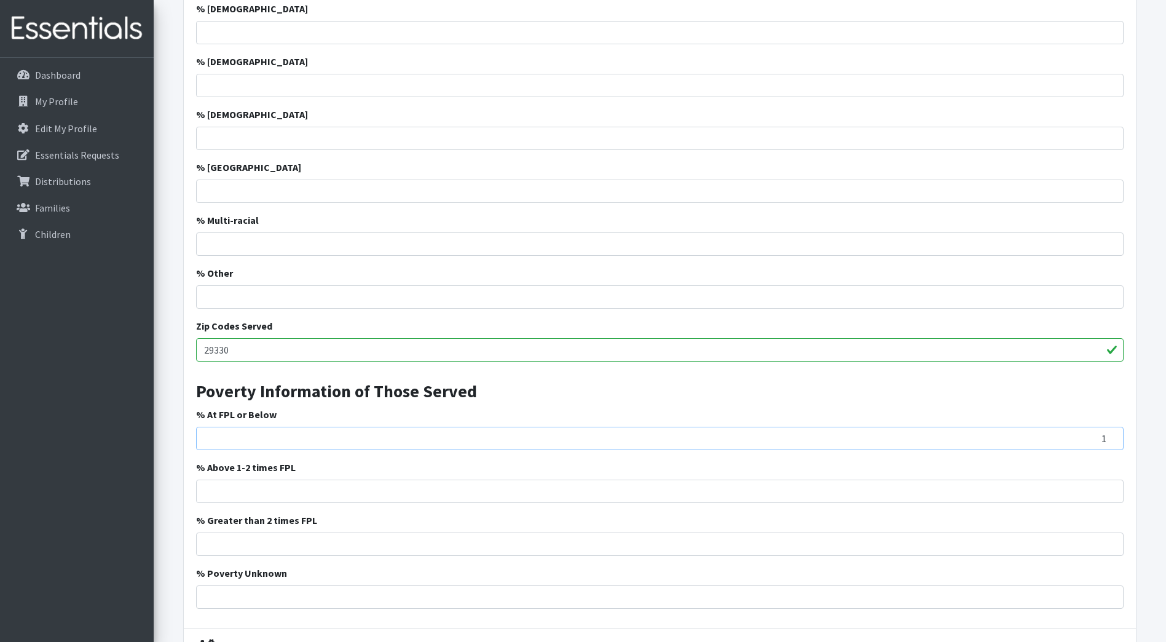
click at [1106, 436] on input "1" at bounding box center [660, 438] width 928 height 23
click at [1112, 435] on input "2" at bounding box center [660, 438] width 928 height 23
click at [1109, 442] on input "1" at bounding box center [660, 438] width 928 height 23
type input "0"
click at [1109, 442] on input "0" at bounding box center [660, 438] width 928 height 23
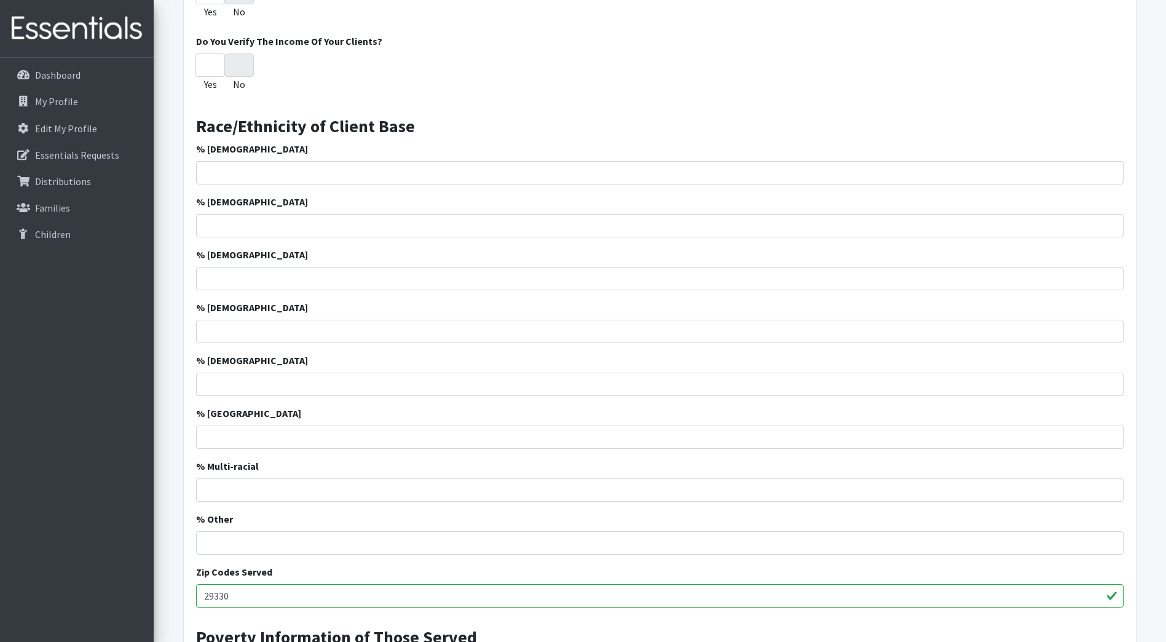
scroll to position [0, 0]
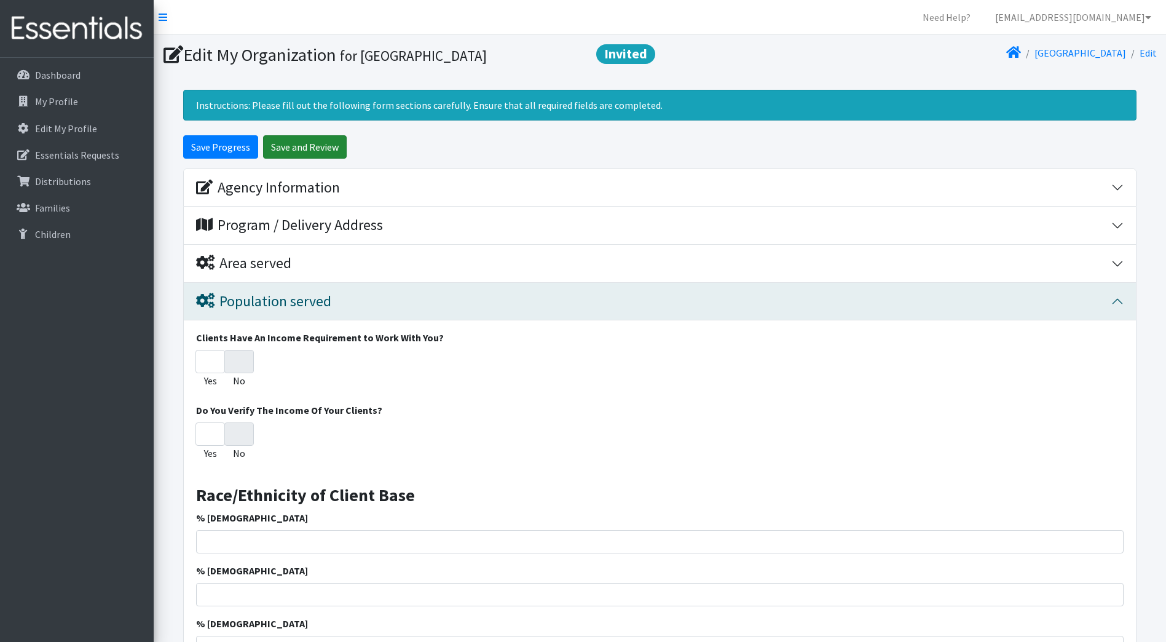
click at [313, 142] on input "Save and Review" at bounding box center [305, 146] width 84 height 23
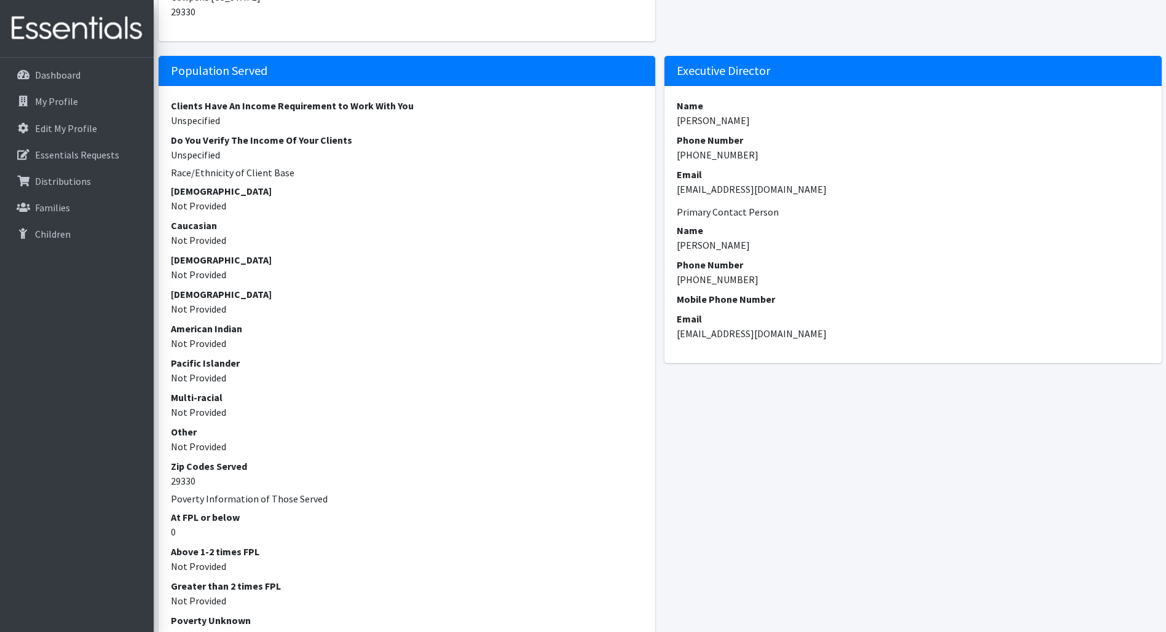
scroll to position [944, 0]
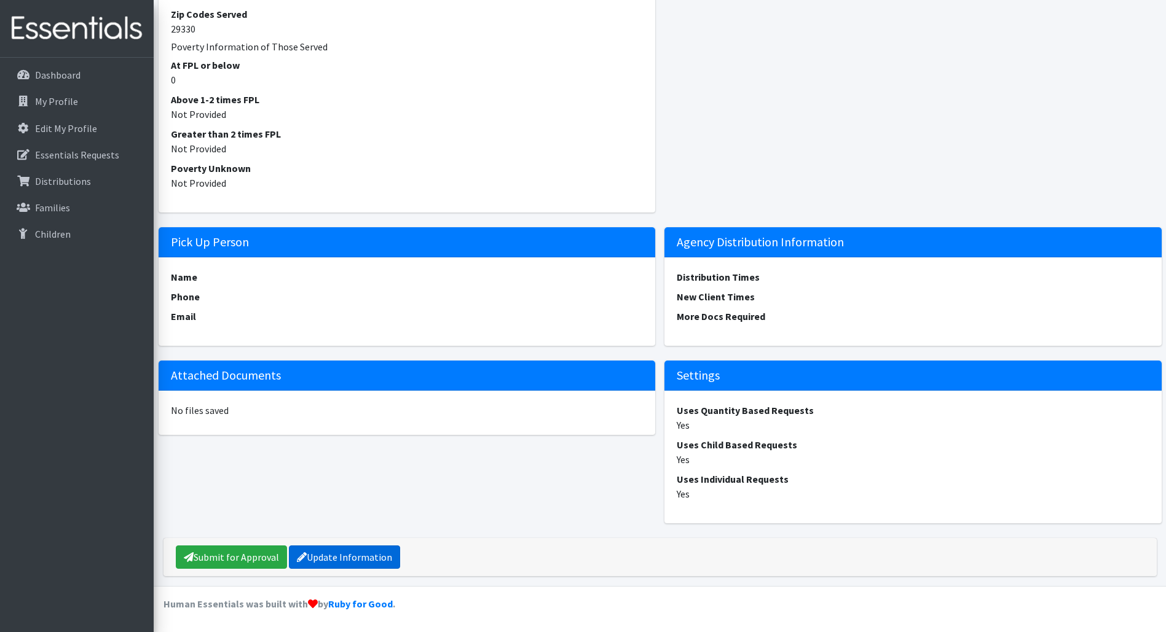
click at [376, 556] on link "Update Information" at bounding box center [344, 557] width 111 height 23
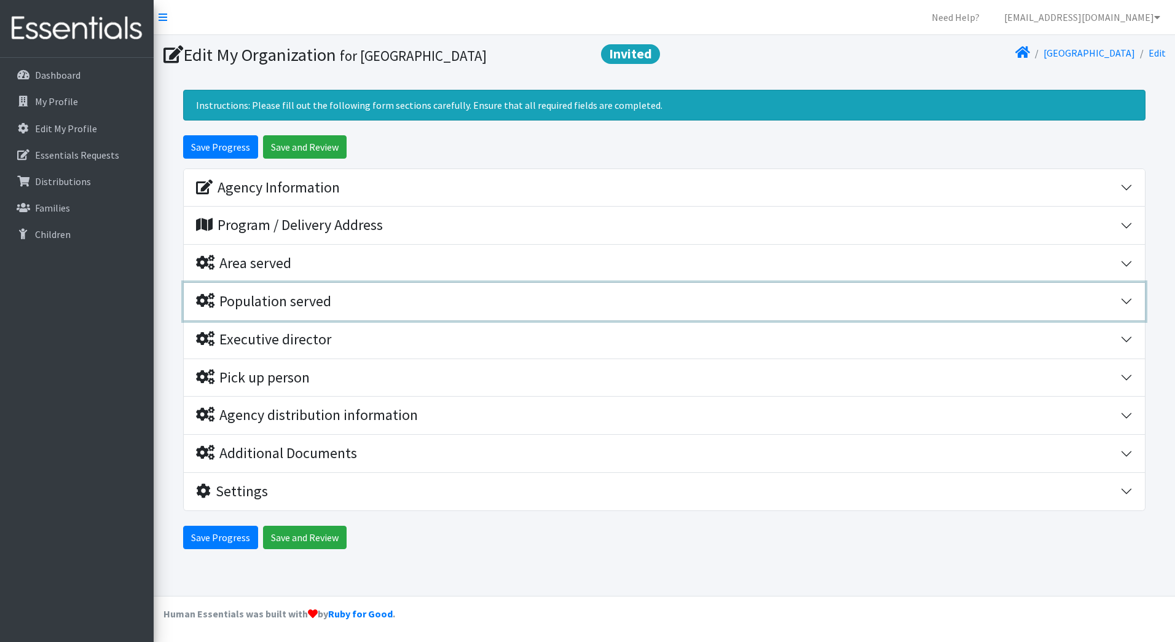
click at [288, 299] on div "Population served" at bounding box center [263, 302] width 135 height 18
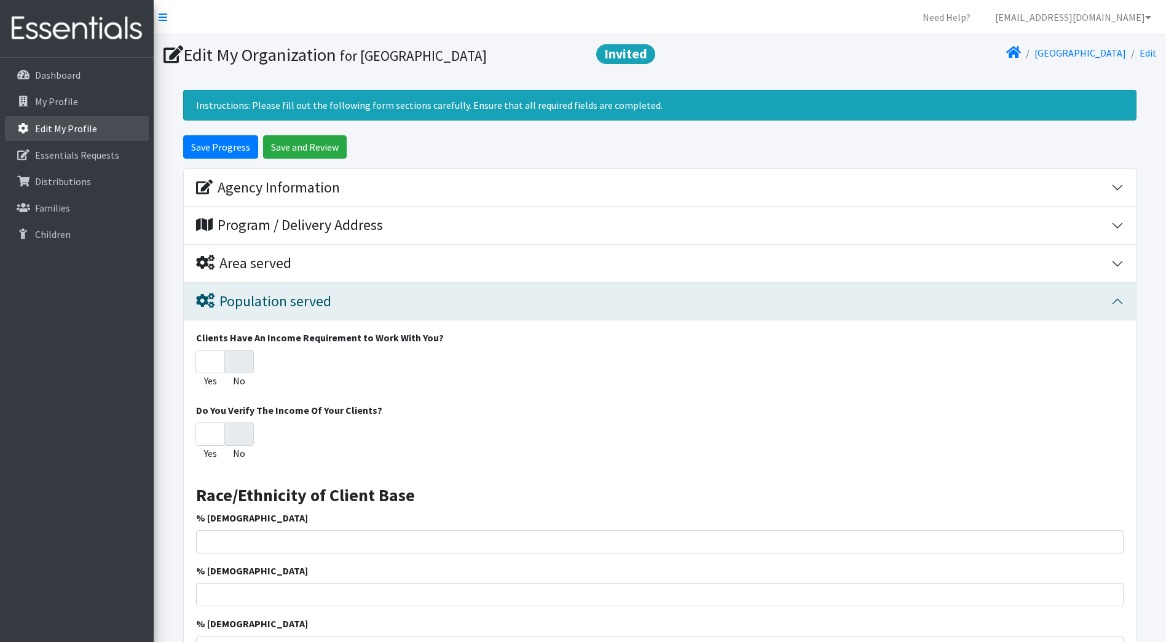
click at [55, 125] on p "Edit My Profile" at bounding box center [66, 128] width 62 height 12
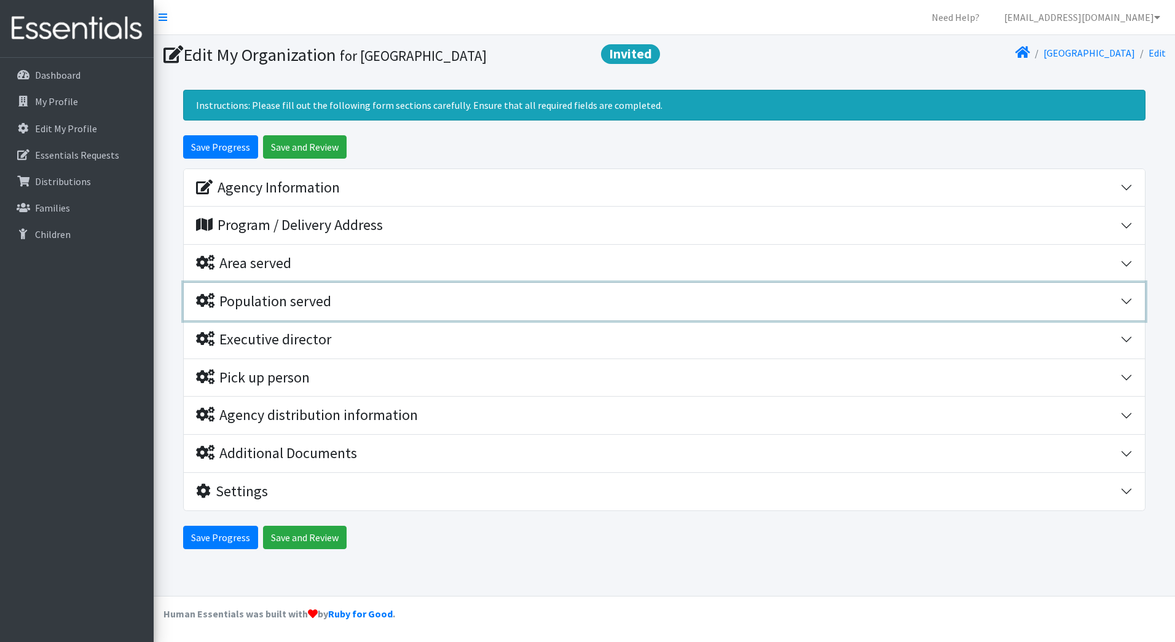
click at [286, 302] on div "Population served" at bounding box center [263, 302] width 135 height 18
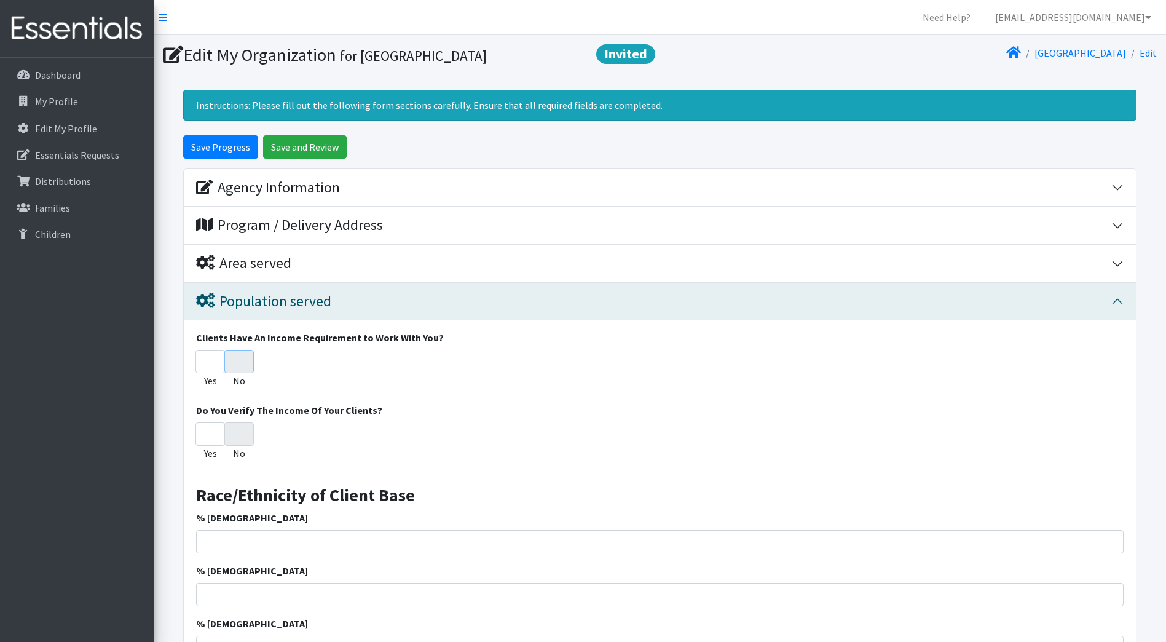
click at [241, 363] on input "No" at bounding box center [239, 361] width 30 height 23
radio input "true"
click at [238, 440] on input "No" at bounding box center [239, 433] width 30 height 23
radio input "true"
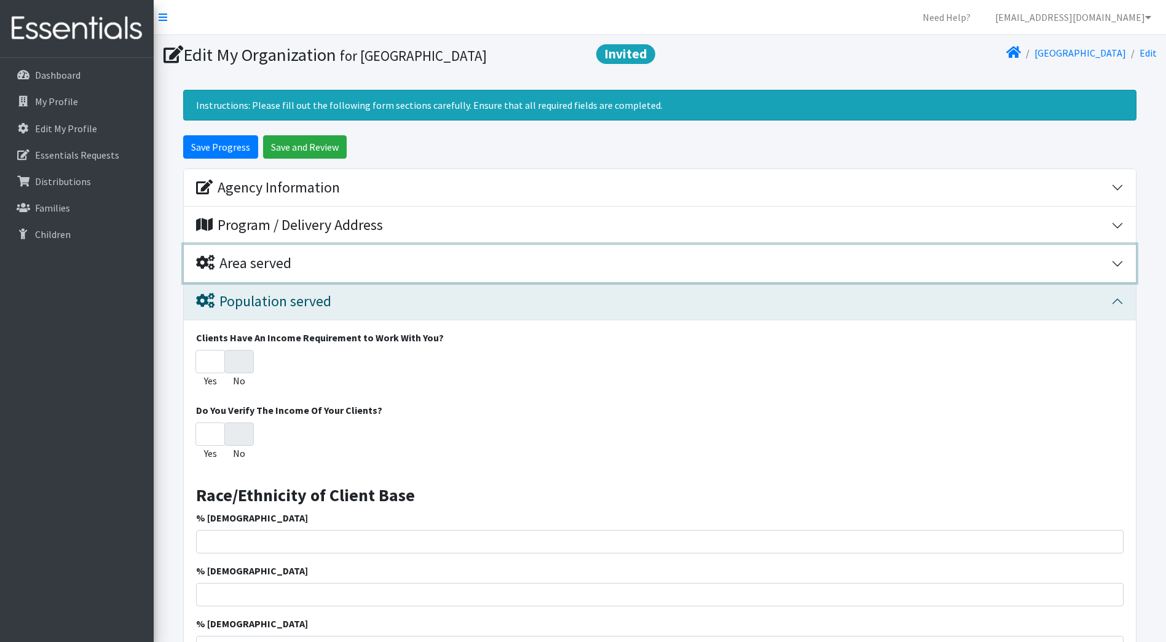
click at [262, 261] on div "Area served" at bounding box center [243, 263] width 95 height 18
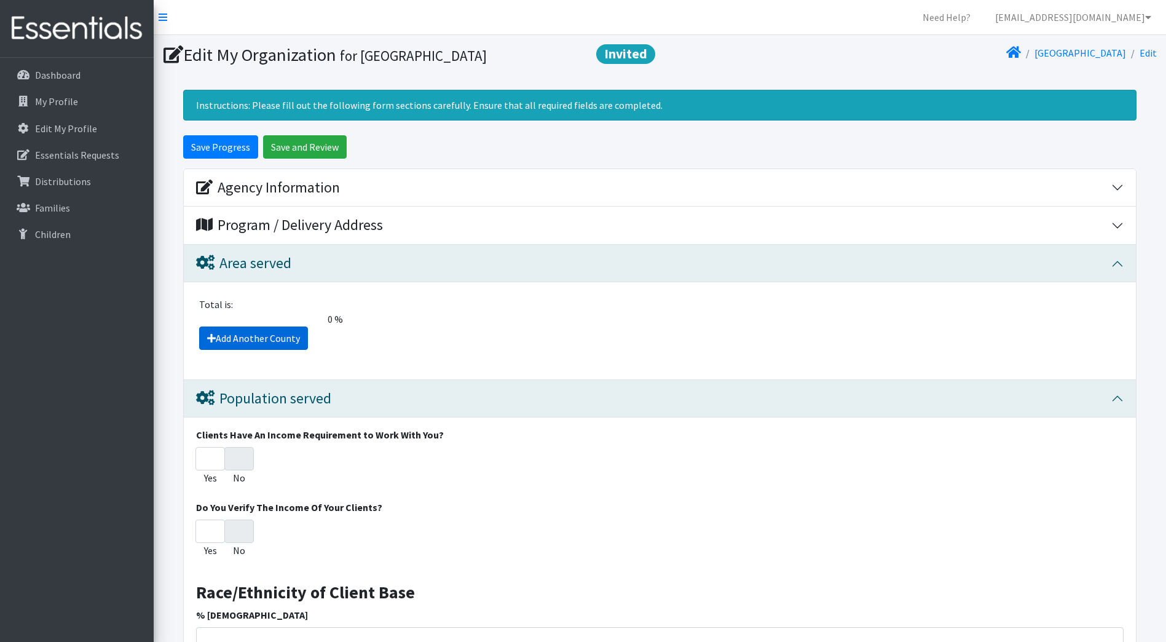
click at [211, 337] on icon at bounding box center [211, 338] width 9 height 10
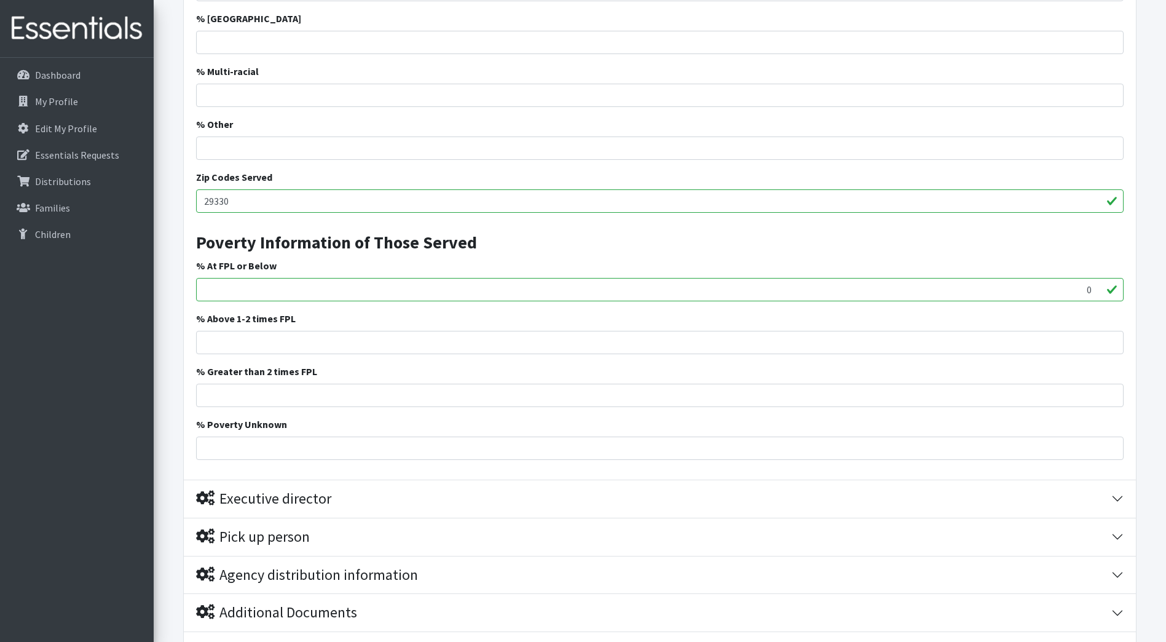
scroll to position [922, 0]
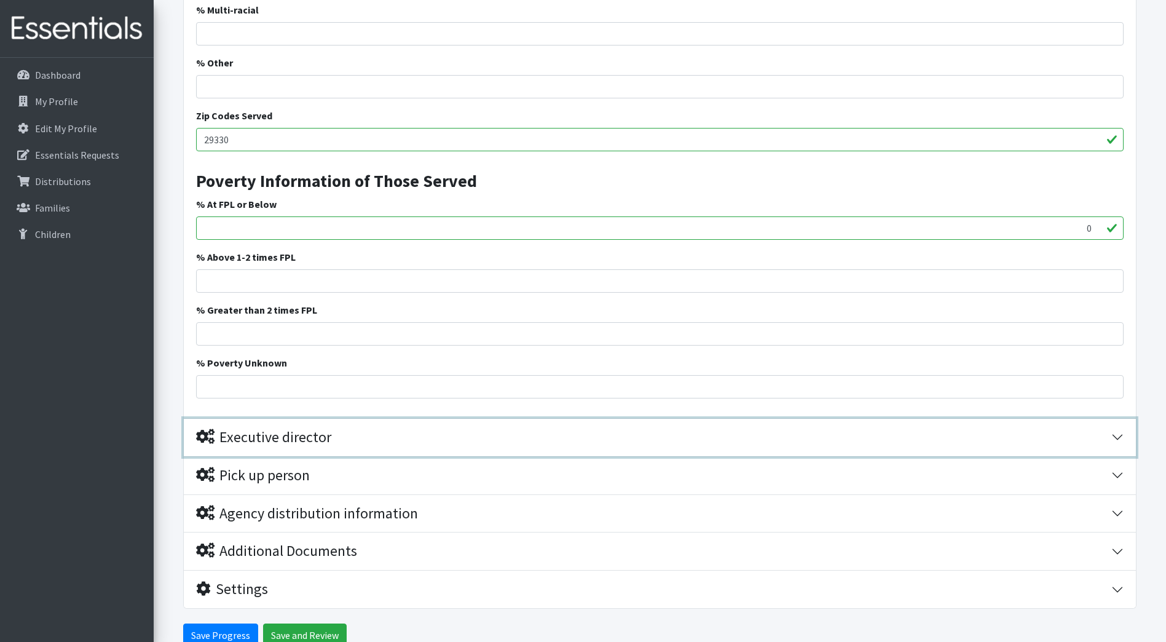
click at [1117, 438] on button "Executive director" at bounding box center [660, 437] width 952 height 37
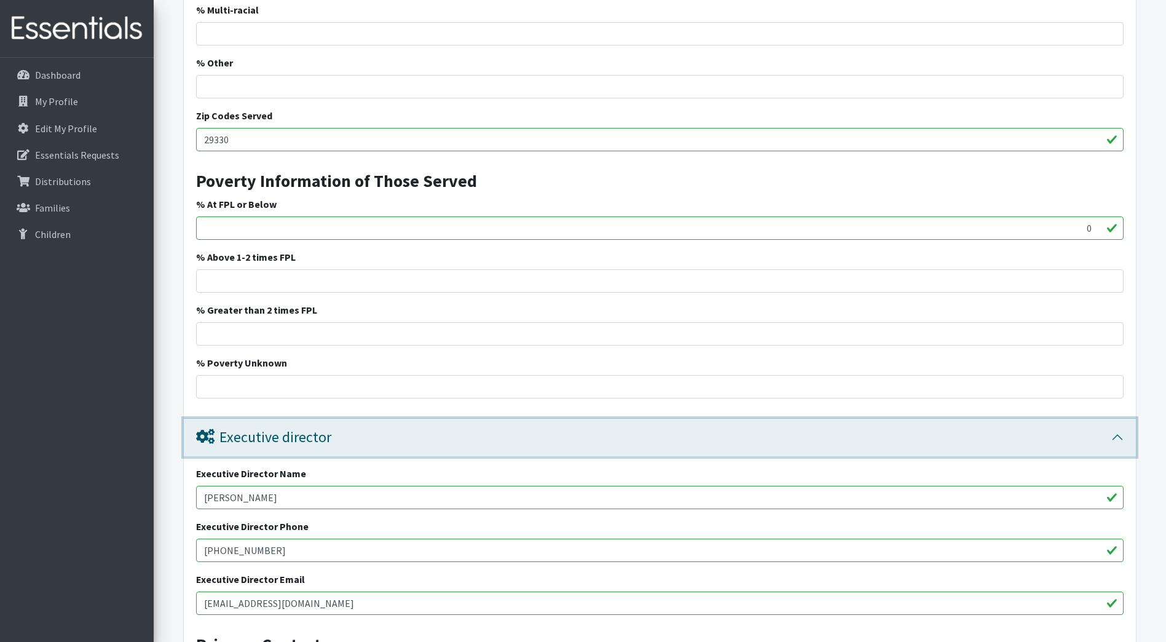
scroll to position [1347, 0]
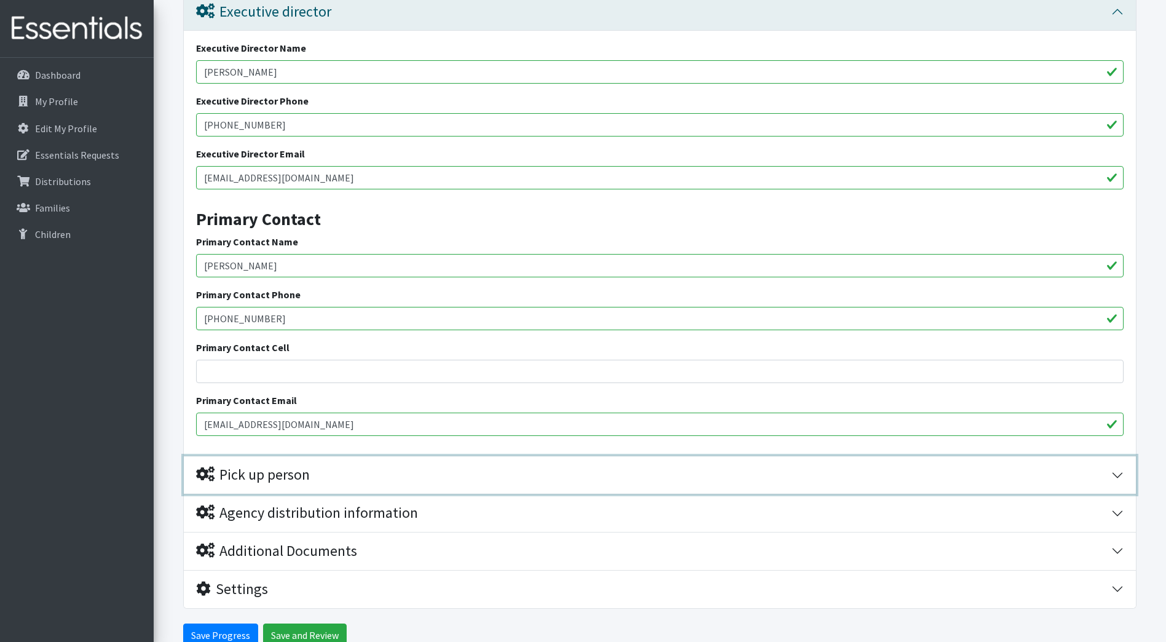
click at [299, 479] on div "Pick up person" at bounding box center [253, 475] width 114 height 18
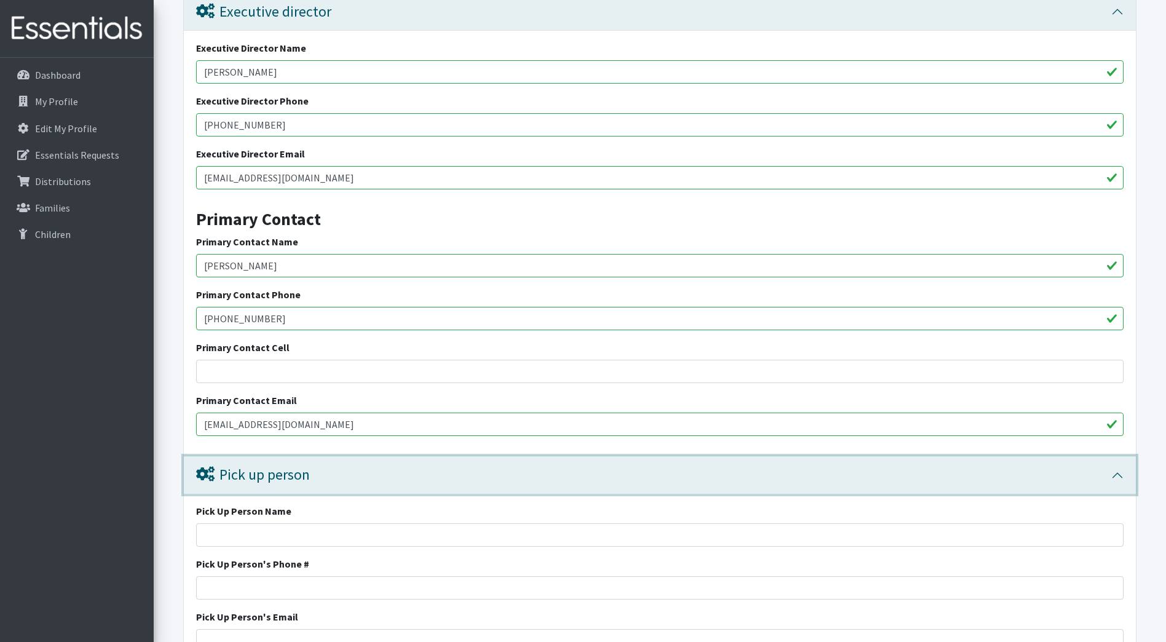
scroll to position [1526, 0]
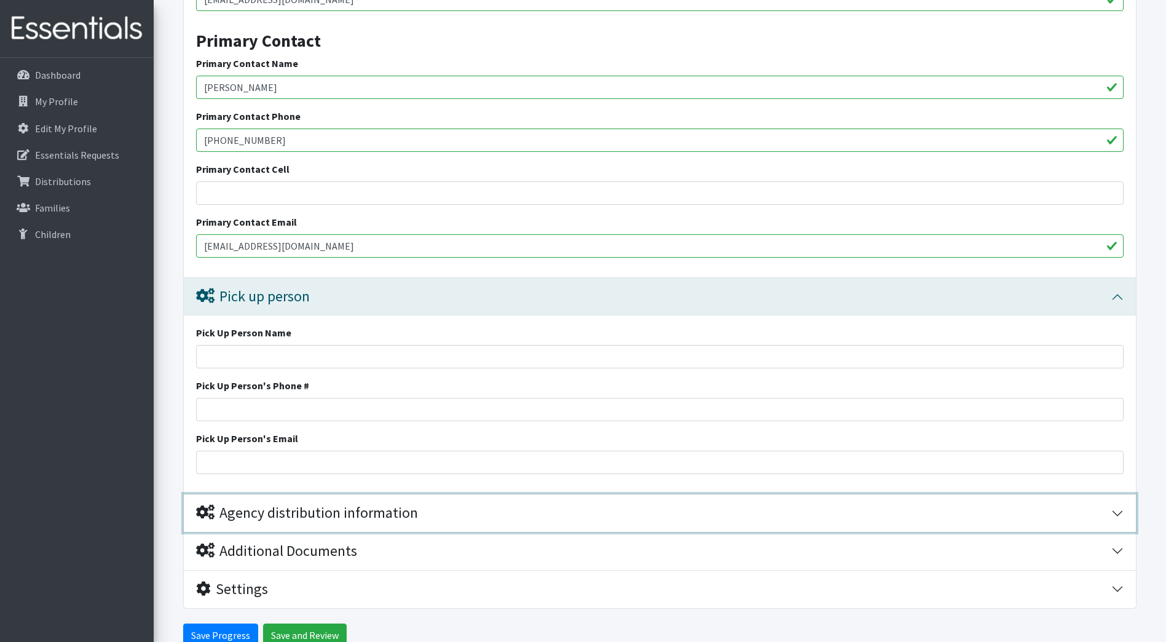
click at [368, 510] on div "Agency distribution information" at bounding box center [307, 513] width 222 height 18
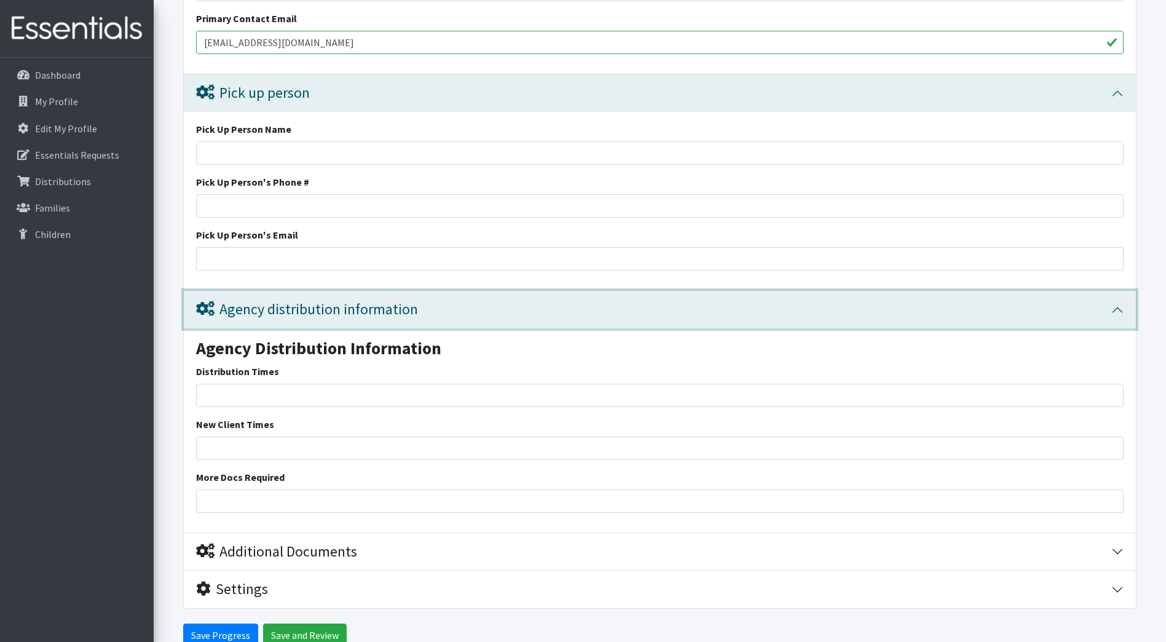
scroll to position [1790, 0]
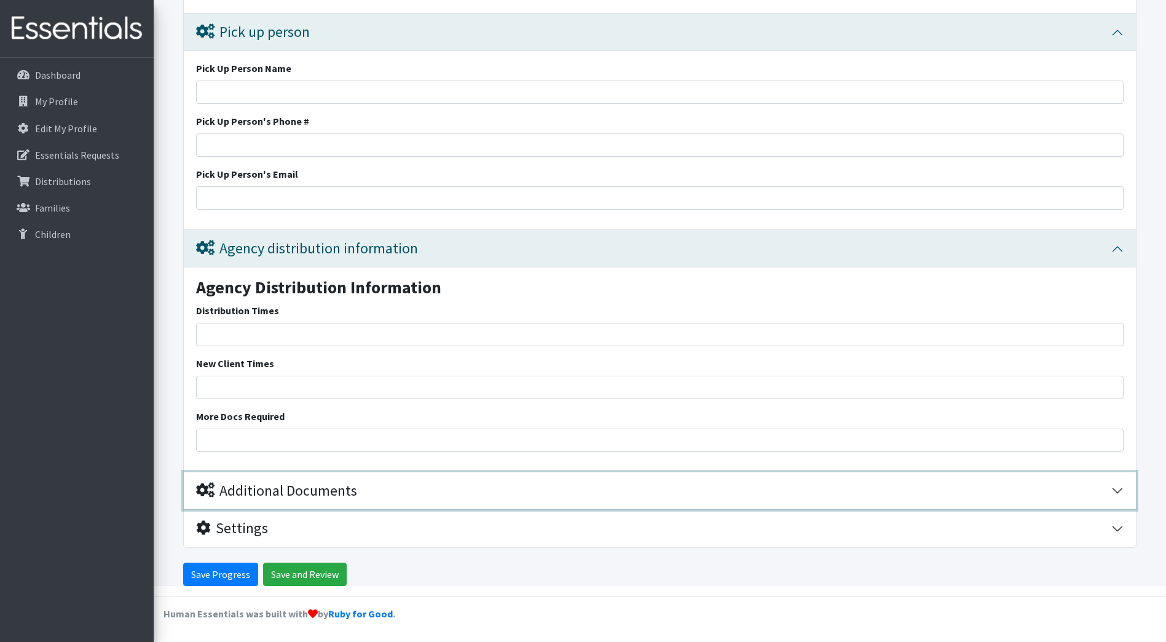
click at [291, 487] on div "Additional Documents" at bounding box center [276, 491] width 161 height 18
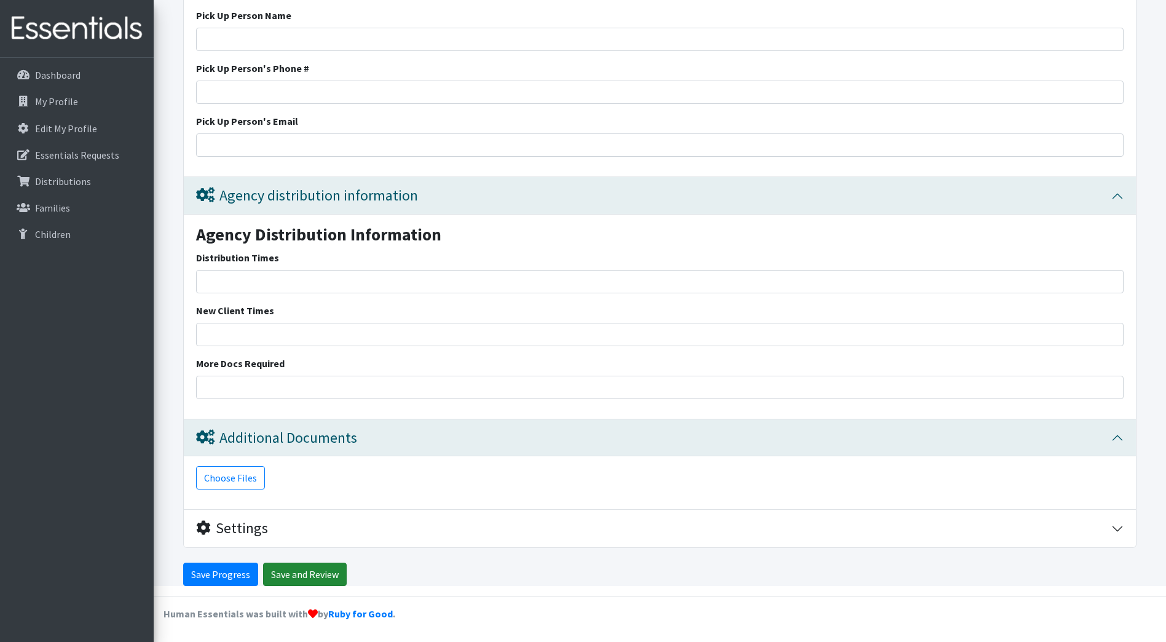
click at [299, 573] on input "Save and Review" at bounding box center [305, 573] width 84 height 23
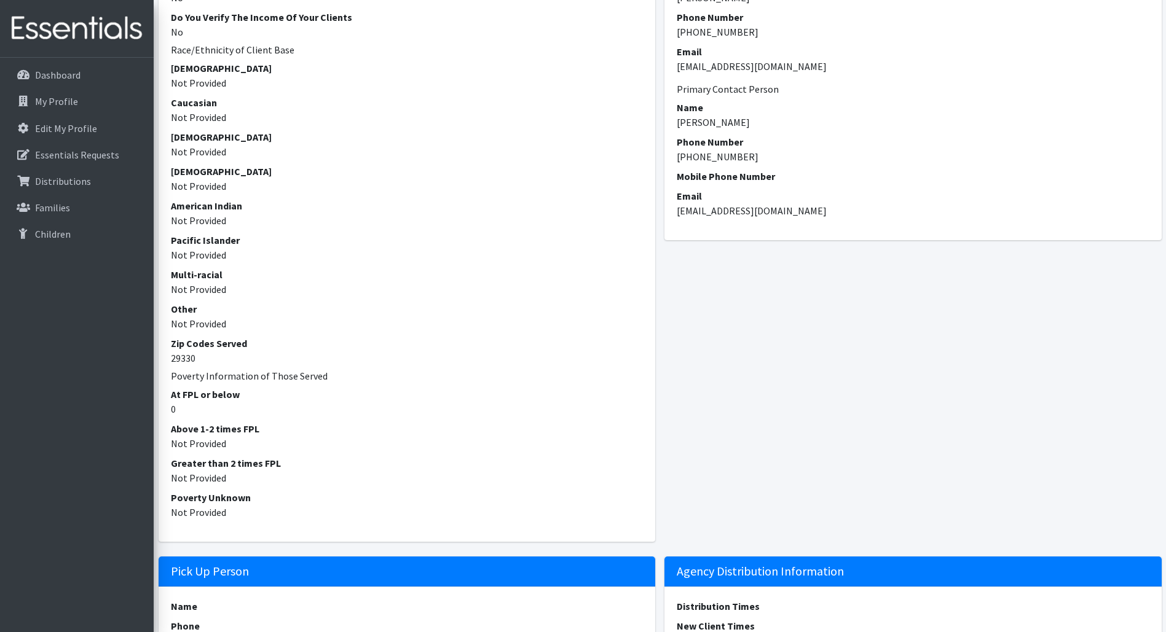
scroll to position [944, 0]
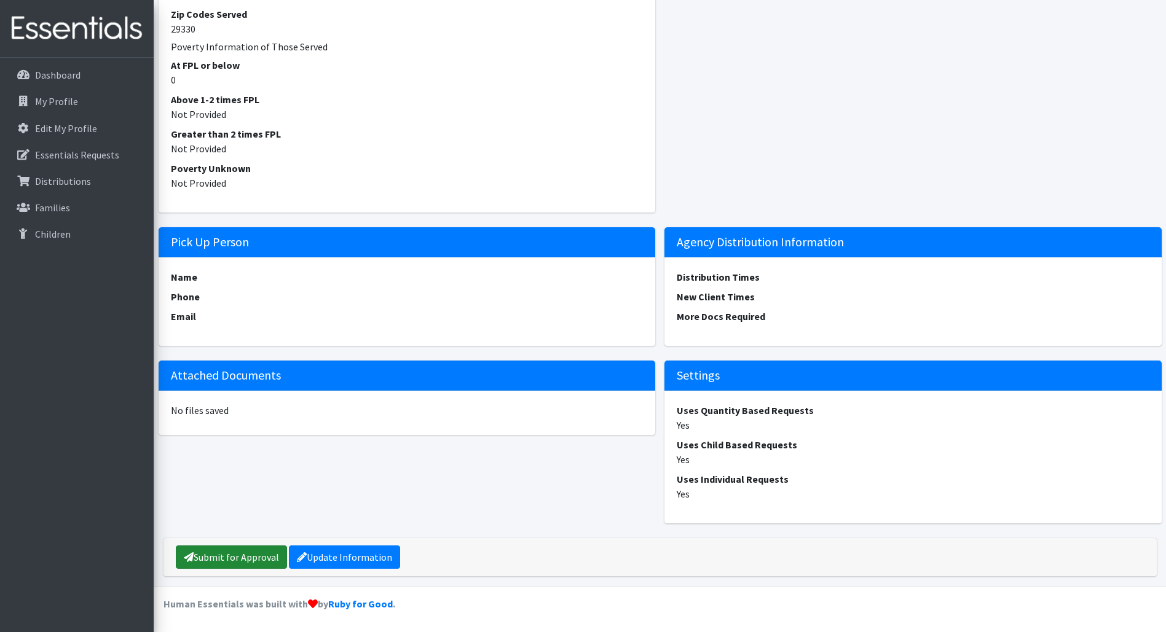
click at [254, 559] on link "Submit for Approval" at bounding box center [231, 557] width 111 height 23
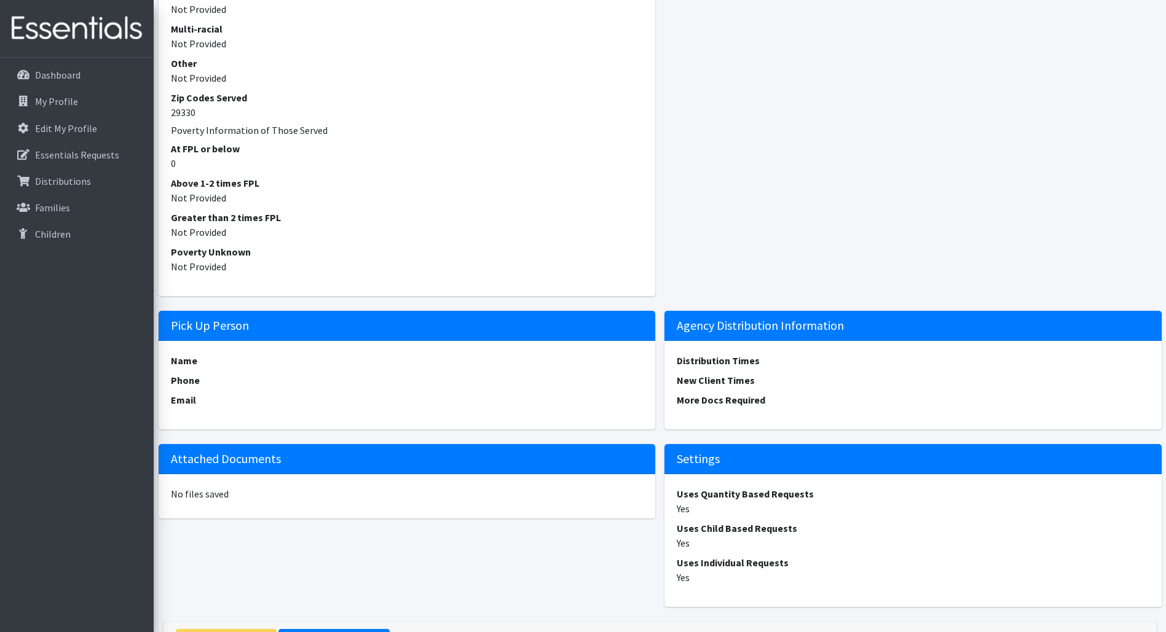
scroll to position [944, 0]
